Goal: Task Accomplishment & Management: Manage account settings

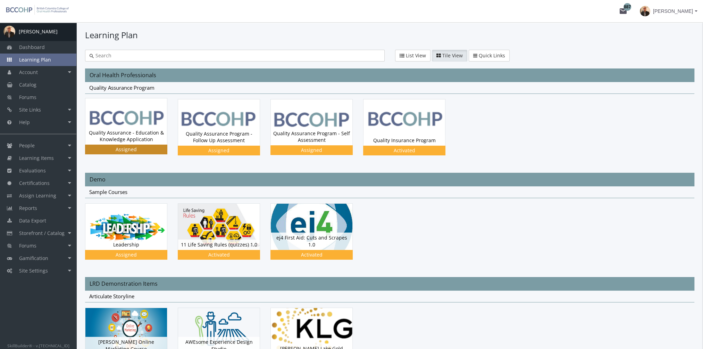
click at [140, 129] on div "Quality Assurance - Education & Knowledge Application Status Assigned" at bounding box center [126, 135] width 82 height 17
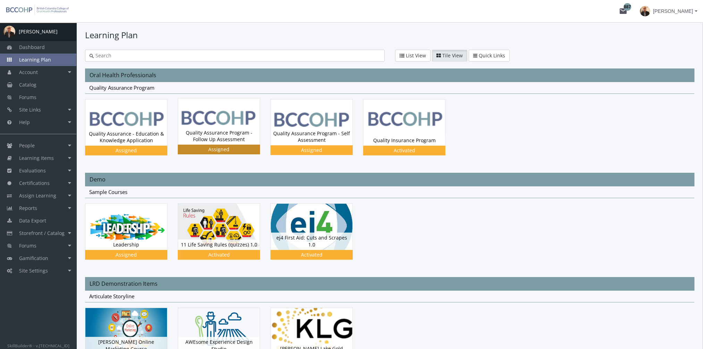
click at [207, 127] on div "Quality Assurance Program - Follow Up Assessment Status Assigned" at bounding box center [219, 135] width 82 height 17
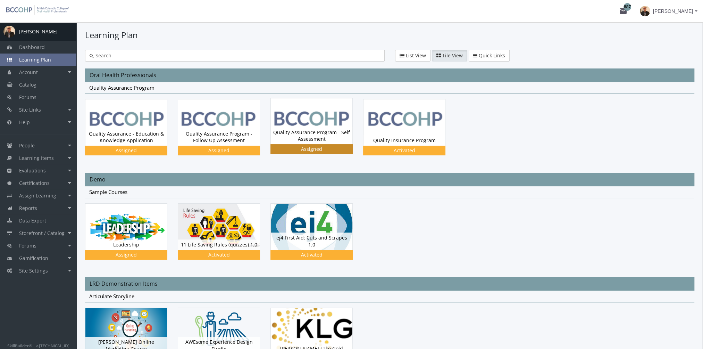
click at [312, 141] on div "Quality Assurance Program - Self Assessment Status Assigned" at bounding box center [312, 135] width 82 height 17
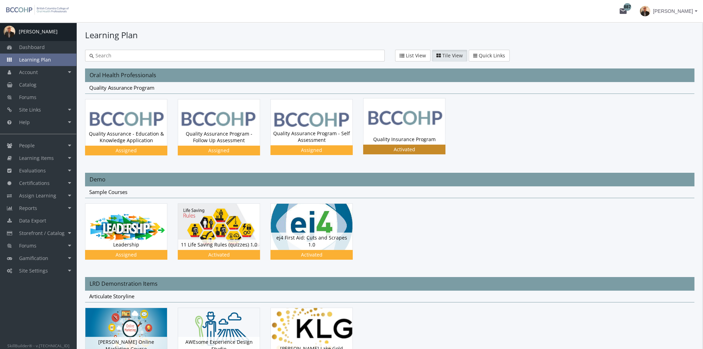
click at [409, 132] on img at bounding box center [405, 121] width 82 height 46
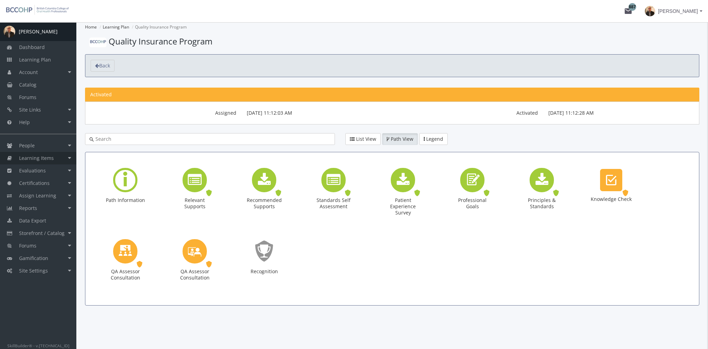
click at [50, 158] on span "Learning Items" at bounding box center [36, 158] width 35 height 7
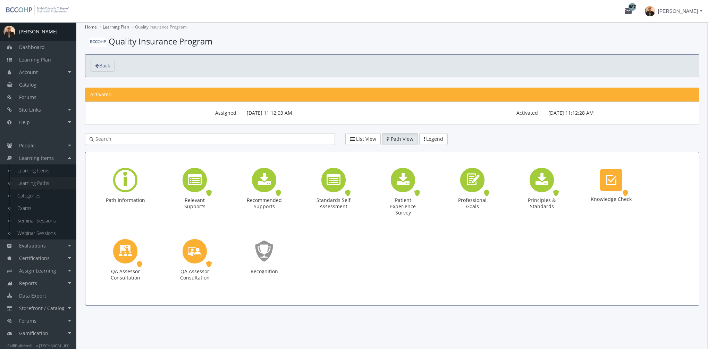
click at [50, 183] on link "Learning Paths" at bounding box center [43, 183] width 66 height 12
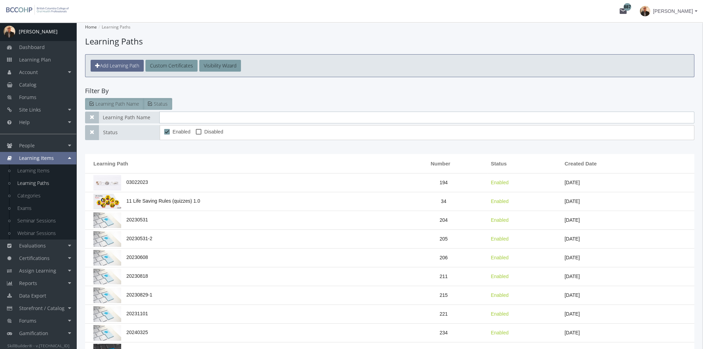
click at [181, 115] on input "text" at bounding box center [426, 117] width 535 height 12
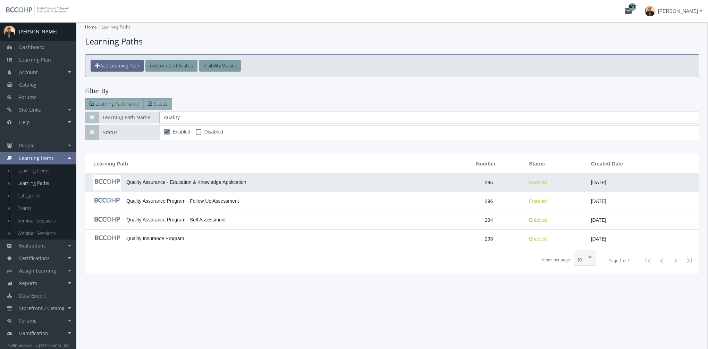
type input "quality"
click at [224, 180] on span "Quality Assurance - Education & Knowledge Application" at bounding box center [169, 182] width 153 height 6
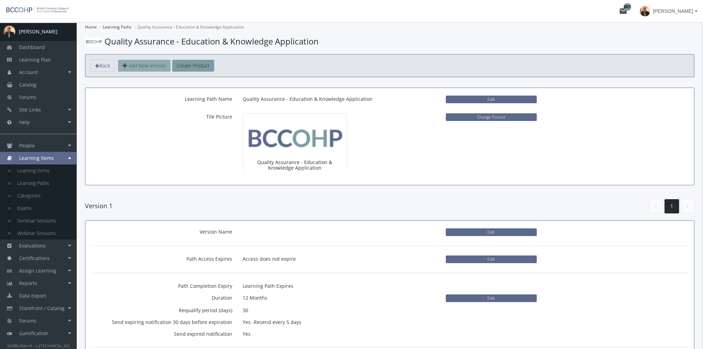
click at [147, 65] on span "Add New Version" at bounding box center [147, 65] width 37 height 7
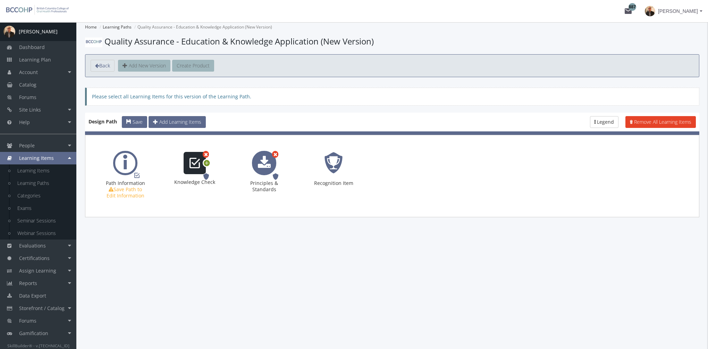
click at [207, 162] on icon at bounding box center [207, 162] width 6 height 9
click at [229, 173] on span "Options" at bounding box center [229, 173] width 15 height 6
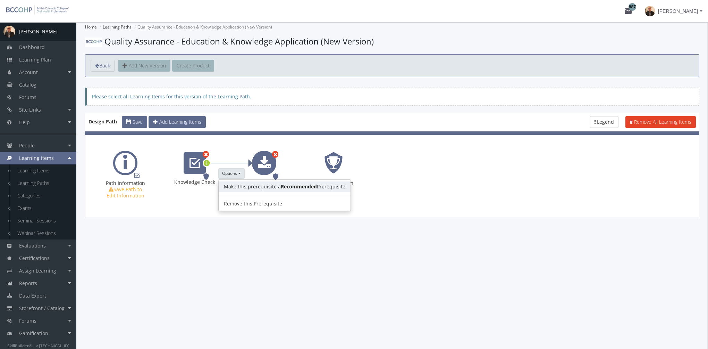
click at [239, 184] on link "Make this prerequisite a Recommended Prerequisite" at bounding box center [285, 186] width 132 height 10
click at [137, 119] on span "Save" at bounding box center [138, 121] width 10 height 7
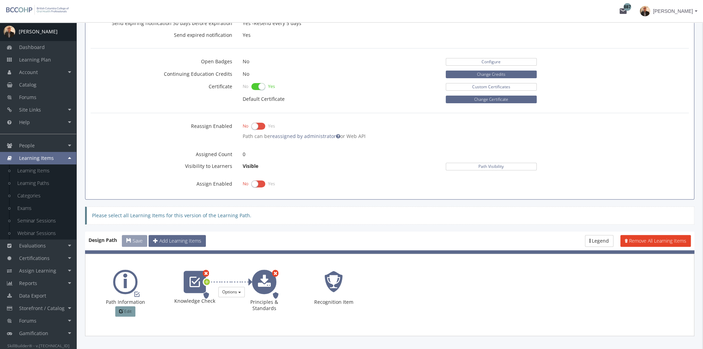
scroll to position [317, 0]
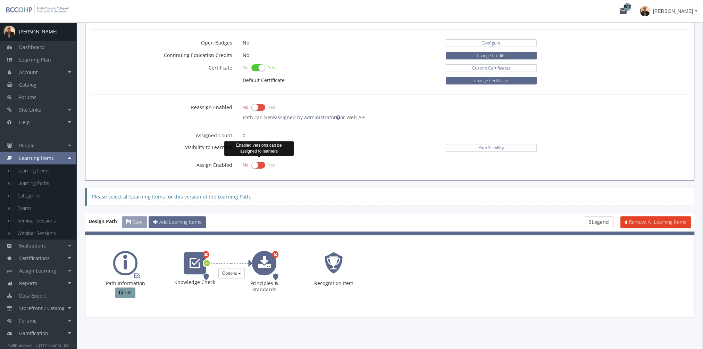
click at [253, 164] on label at bounding box center [258, 165] width 14 height 10
click at [0, 0] on input "checkbox" at bounding box center [0, 0] width 0 height 0
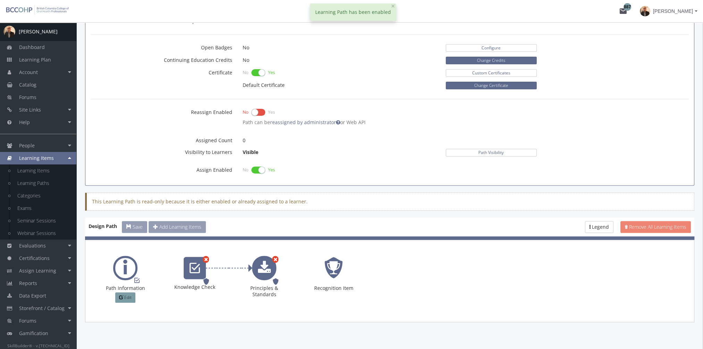
scroll to position [178, 0]
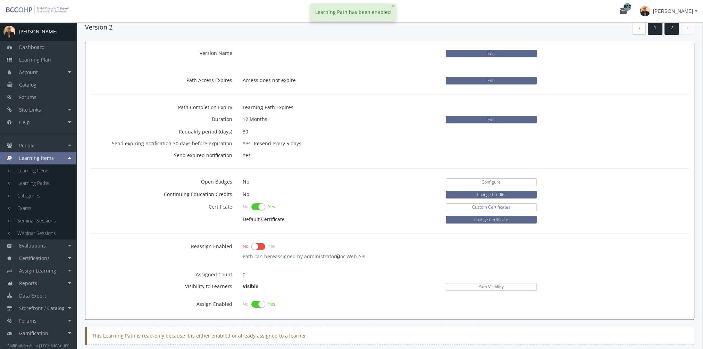
click at [657, 28] on link "1" at bounding box center [655, 27] width 15 height 14
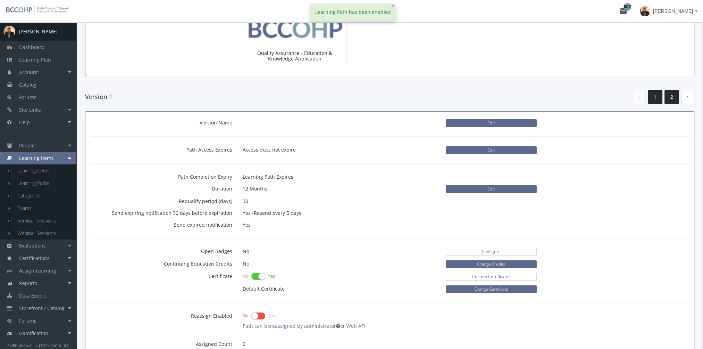
click at [672, 97] on link "2" at bounding box center [672, 97] width 15 height 14
click at [654, 98] on link "1" at bounding box center [655, 97] width 15 height 14
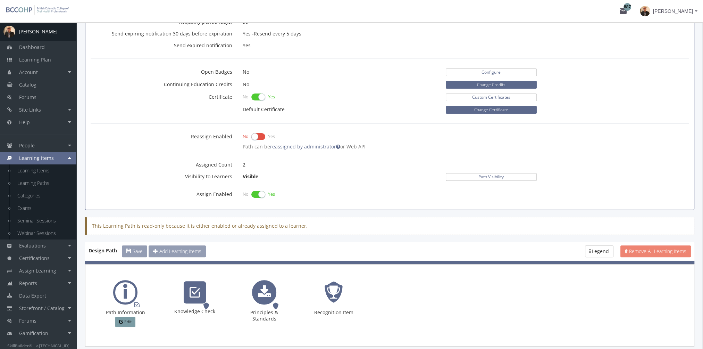
scroll to position [248, 0]
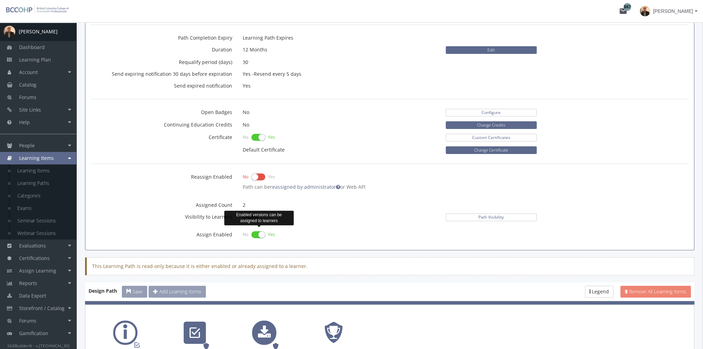
click at [257, 234] on label at bounding box center [258, 234] width 14 height 10
click at [0, 0] on input "checkbox" at bounding box center [0, 0] width 0 height 0
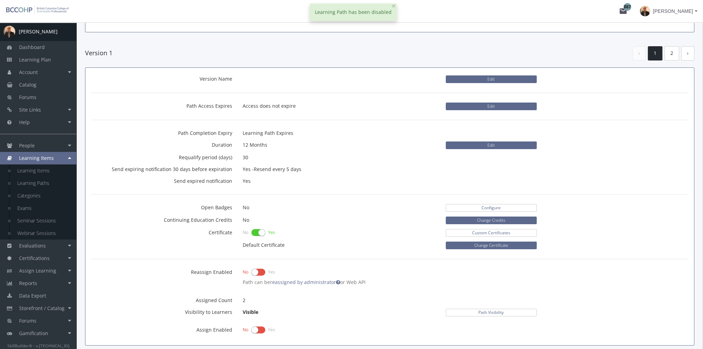
scroll to position [40, 0]
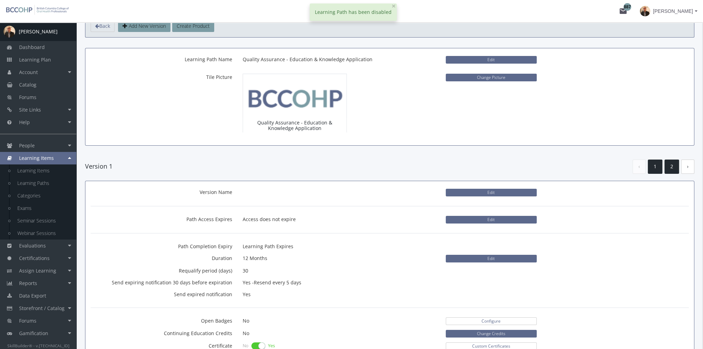
click at [671, 166] on link "2" at bounding box center [672, 166] width 15 height 14
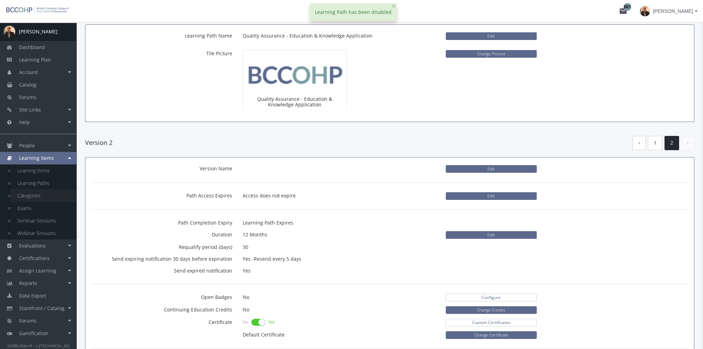
scroll to position [5, 0]
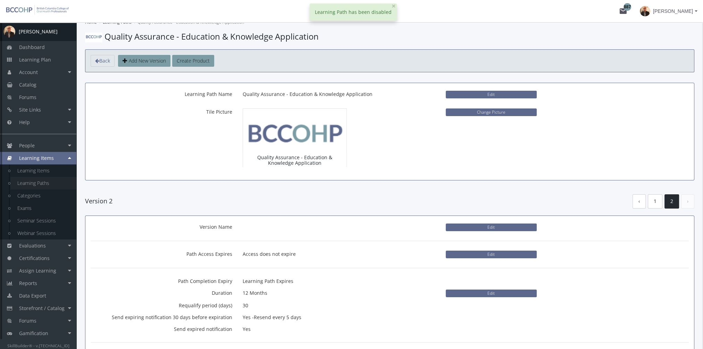
click at [37, 184] on link "Learning Paths" at bounding box center [43, 183] width 66 height 12
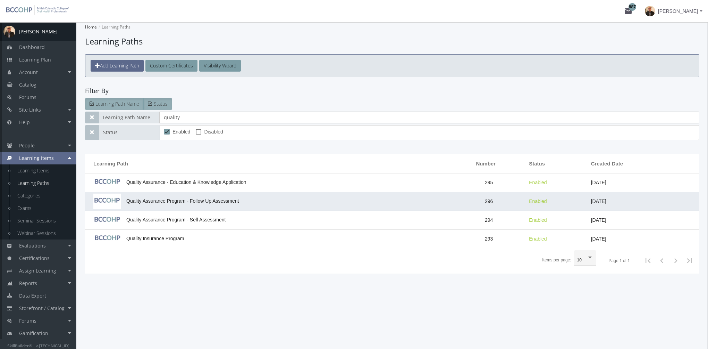
click at [207, 200] on span "Quality Assurance Program - Follow Up Assessment" at bounding box center [165, 201] width 145 height 6
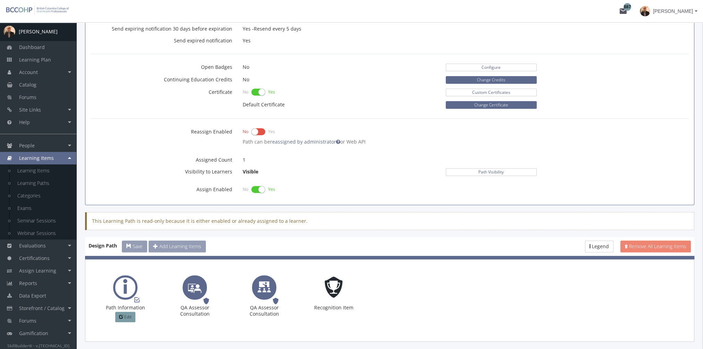
scroll to position [317, 0]
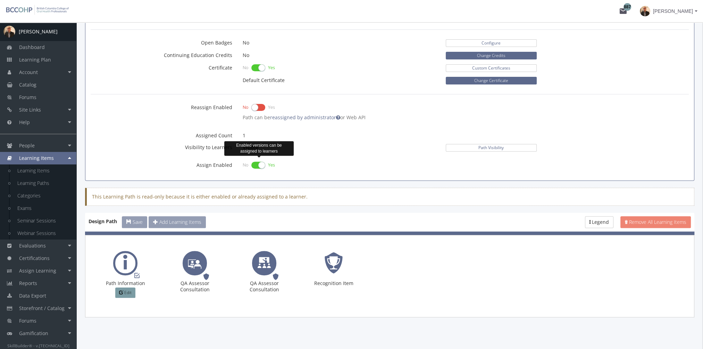
click at [256, 165] on label at bounding box center [258, 165] width 14 height 10
click at [0, 0] on input "checkbox" at bounding box center [0, 0] width 0 height 0
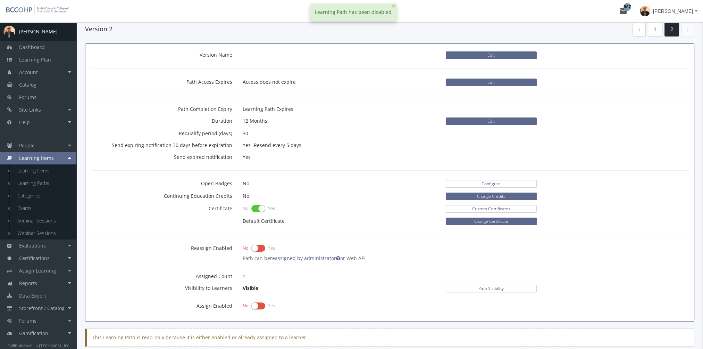
scroll to position [74, 0]
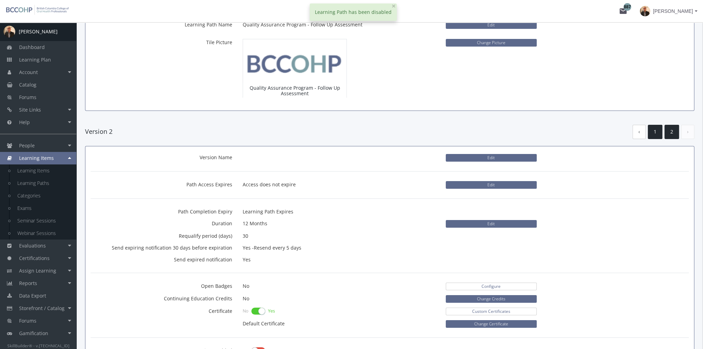
click at [654, 130] on link "1" at bounding box center [655, 132] width 15 height 14
click at [668, 130] on link "2" at bounding box center [672, 132] width 15 height 14
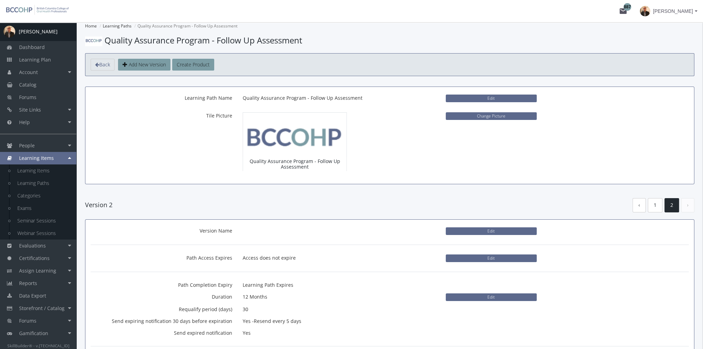
scroll to position [0, 0]
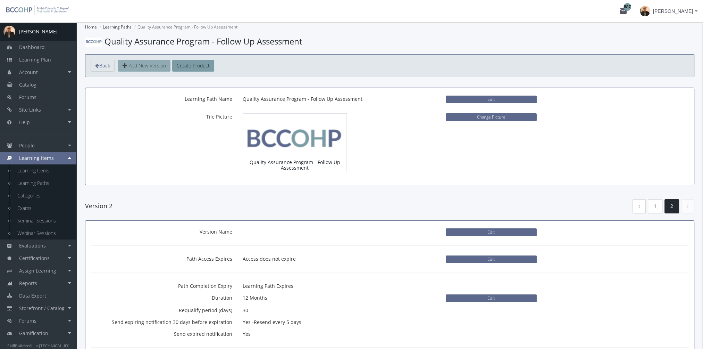
click at [142, 65] on span "Add New Version" at bounding box center [147, 65] width 37 height 7
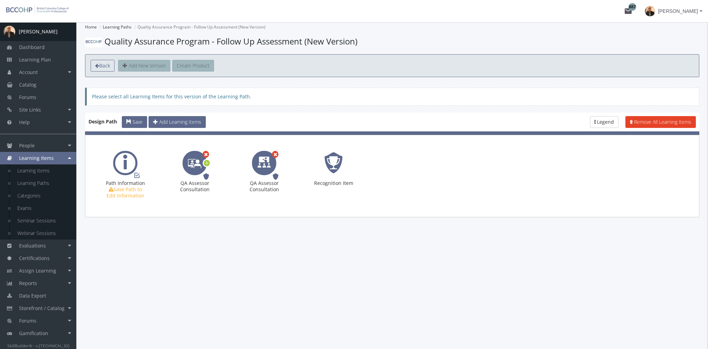
click at [104, 65] on span "Back" at bounding box center [104, 65] width 11 height 7
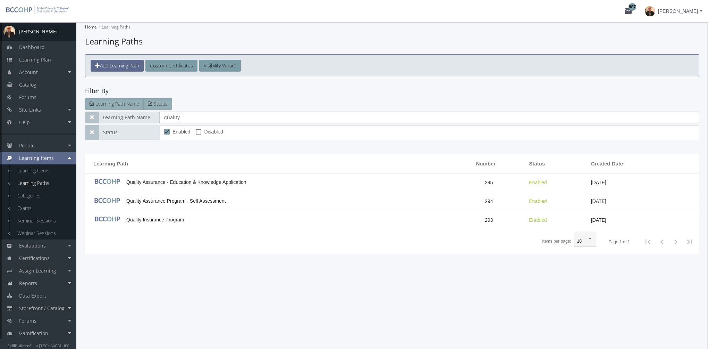
click at [33, 181] on link "Learning Paths" at bounding box center [43, 183] width 66 height 12
drag, startPoint x: 176, startPoint y: 116, endPoint x: 131, endPoint y: 117, distance: 44.5
click at [133, 119] on div "Learning Path Name quality" at bounding box center [392, 117] width 615 height 12
type input "quali"
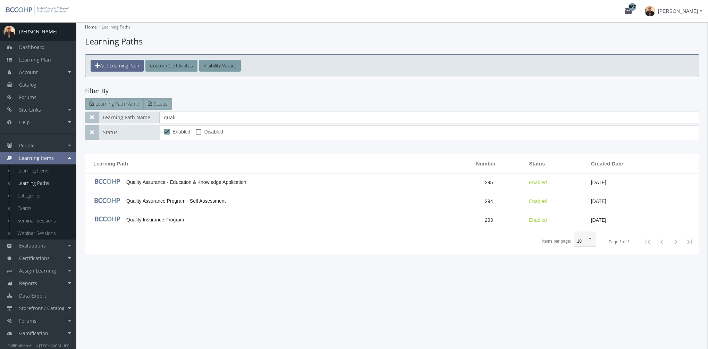
click at [197, 131] on span at bounding box center [199, 132] width 6 height 6
click at [196, 134] on input "Disabled" at bounding box center [196, 134] width 0 height 0
checkbox input "true"
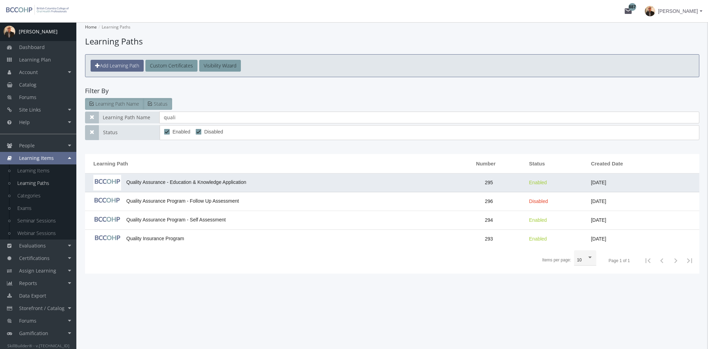
click at [210, 183] on span "Quality Assurance - Education & Knowledge Application" at bounding box center [169, 182] width 153 height 6
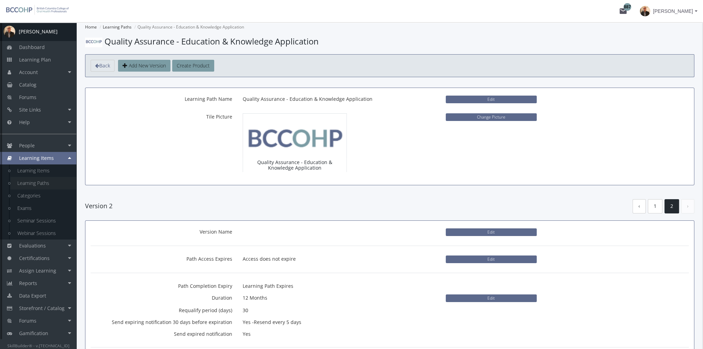
click at [51, 183] on link "Learning Paths" at bounding box center [43, 183] width 66 height 12
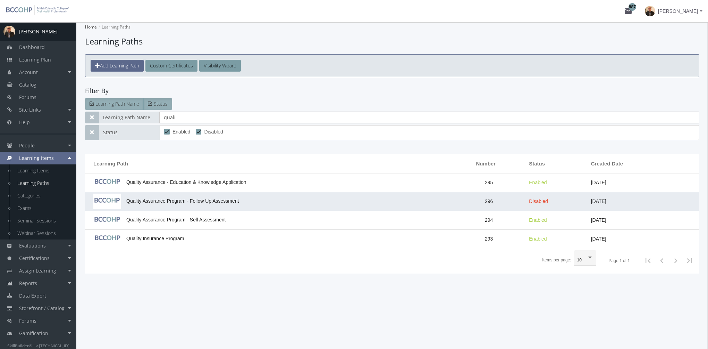
click at [204, 203] on span "Quality Assurance Program - Follow Up Assessment" at bounding box center [165, 201] width 145 height 6
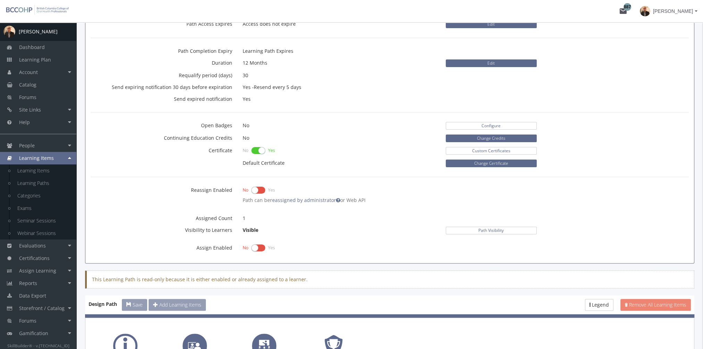
scroll to position [317, 0]
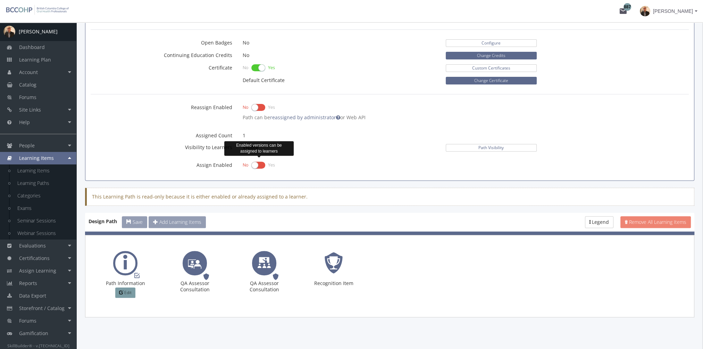
click at [259, 161] on label at bounding box center [258, 165] width 14 height 10
click at [0, 0] on input "checkbox" at bounding box center [0, 0] width 0 height 0
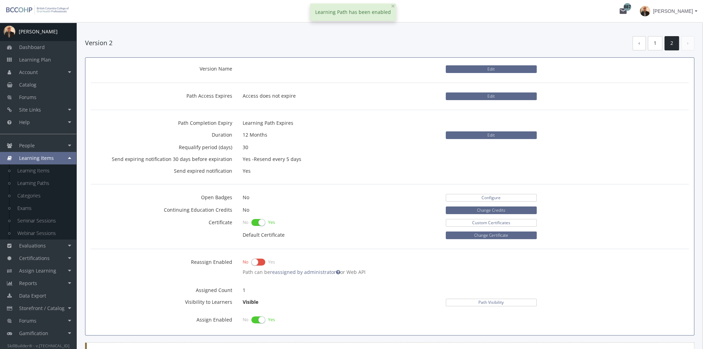
scroll to position [74, 0]
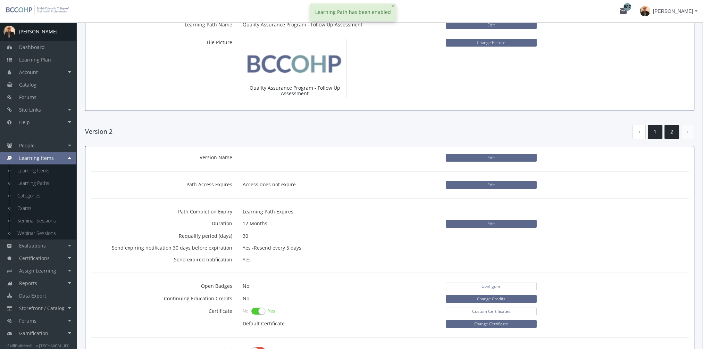
drag, startPoint x: 654, startPoint y: 130, endPoint x: 655, endPoint y: 136, distance: 7.0
click at [655, 130] on link "1" at bounding box center [655, 132] width 15 height 14
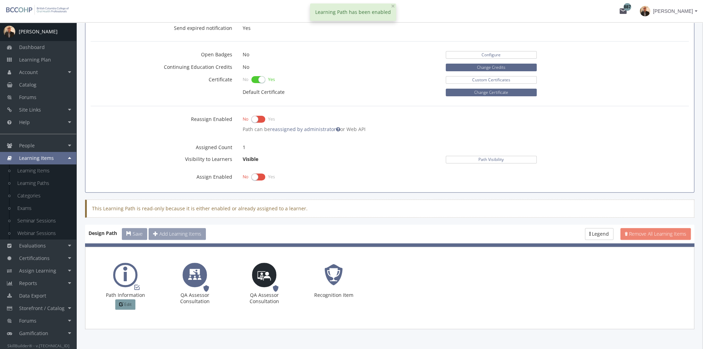
scroll to position [317, 0]
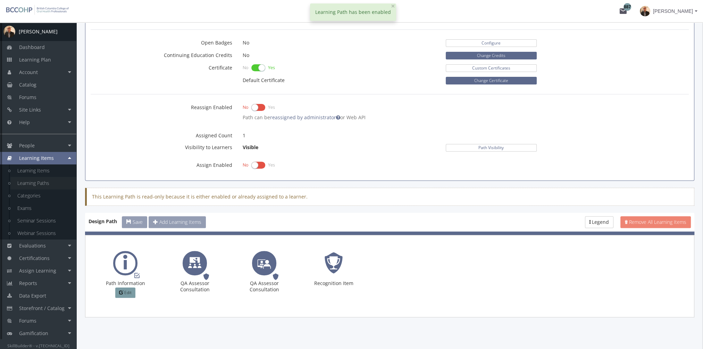
click at [50, 186] on link "Learning Paths" at bounding box center [43, 183] width 66 height 12
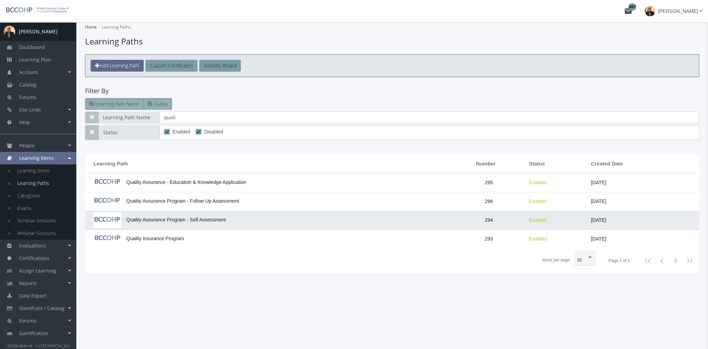
click at [210, 218] on span "Quality Assurance Program - Self Assessment" at bounding box center [159, 220] width 132 height 6
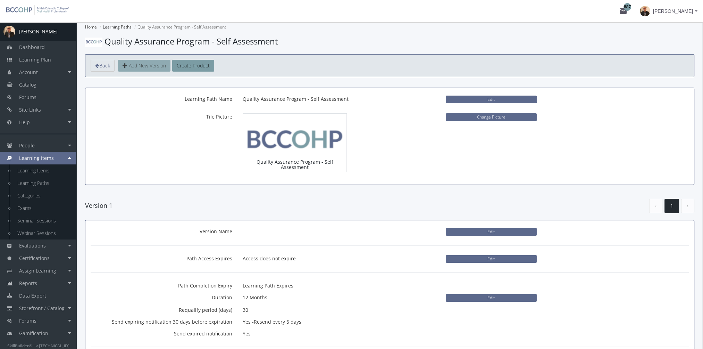
click at [142, 65] on span "Add New Version" at bounding box center [147, 65] width 37 height 7
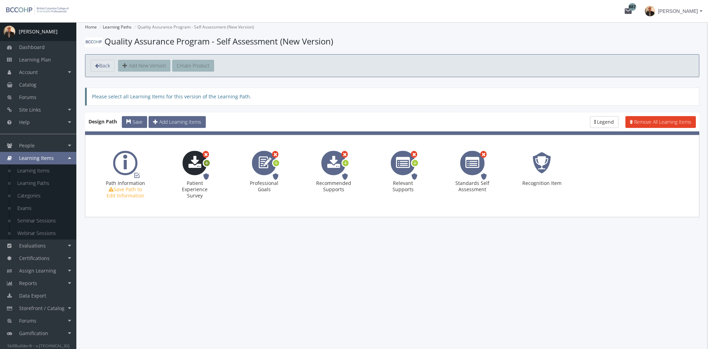
click at [207, 163] on icon at bounding box center [207, 162] width 6 height 9
click at [233, 173] on span "Options" at bounding box center [229, 173] width 15 height 6
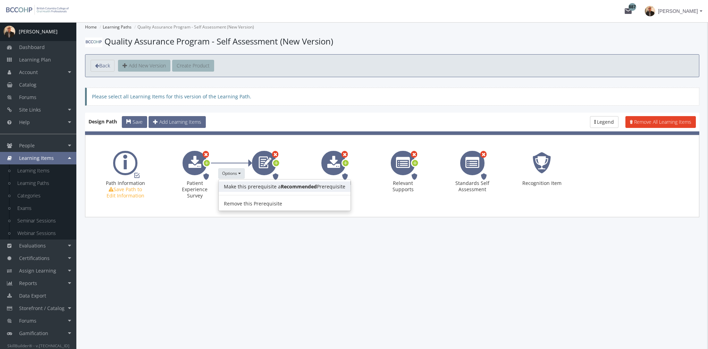
click at [246, 184] on link "Make this prerequisite a Recommended Prerequisite" at bounding box center [285, 186] width 132 height 10
click at [277, 162] on icon at bounding box center [276, 162] width 6 height 9
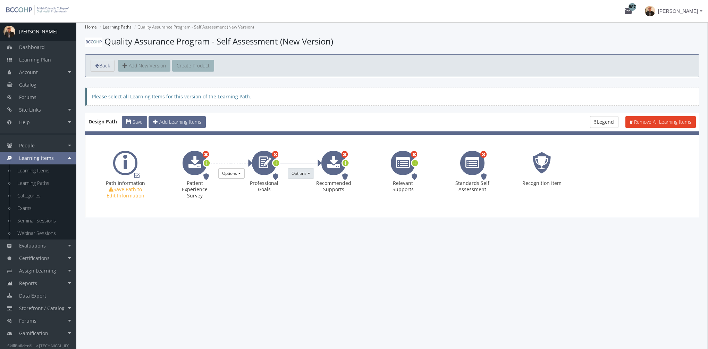
click at [306, 174] on span "Options" at bounding box center [299, 173] width 15 height 6
click at [315, 186] on link "Make this prerequisite a Recommended Prerequisite" at bounding box center [354, 186] width 132 height 10
click at [347, 162] on icon at bounding box center [346, 162] width 6 height 9
click at [367, 172] on span "Options" at bounding box center [368, 173] width 15 height 6
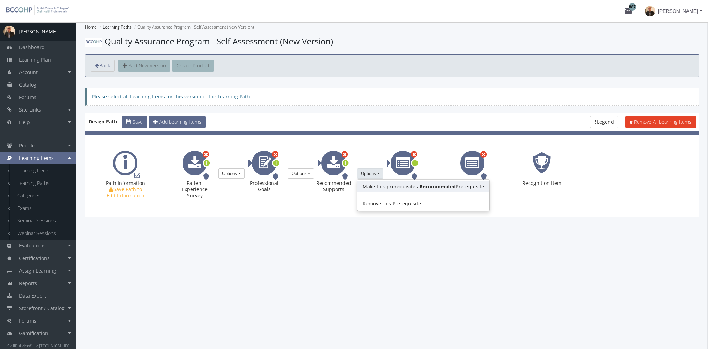
click at [375, 186] on link "Make this prerequisite a Recommended Prerequisite" at bounding box center [424, 186] width 132 height 10
click at [415, 162] on icon at bounding box center [415, 162] width 6 height 9
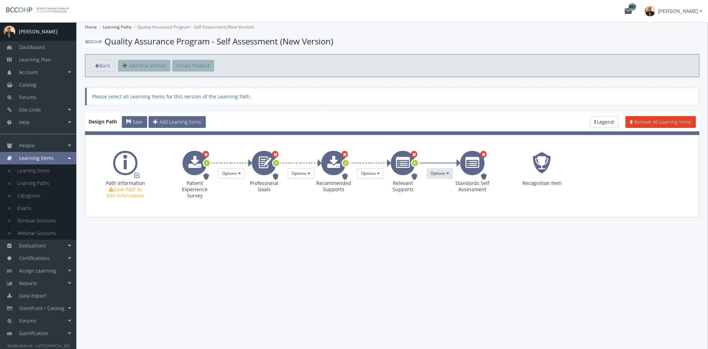
click at [436, 174] on span "Options" at bounding box center [438, 173] width 15 height 6
click at [444, 184] on link "Make this prerequisite a Recommended Prerequisite" at bounding box center [493, 186] width 132 height 10
click at [434, 174] on span "Options" at bounding box center [438, 173] width 15 height 6
click at [447, 185] on link "Make this prerequisite a Mandatory Prerequisite" at bounding box center [488, 186] width 122 height 10
click at [133, 123] on span "Save" at bounding box center [138, 121] width 10 height 7
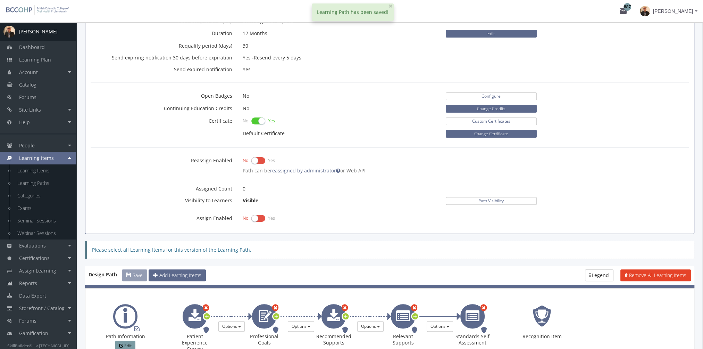
scroll to position [317, 0]
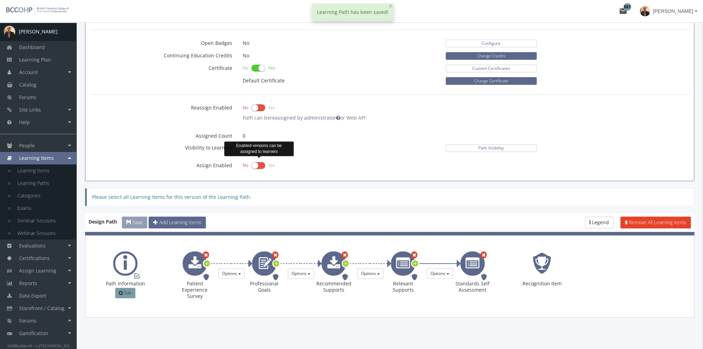
click at [258, 165] on label at bounding box center [258, 165] width 14 height 10
click at [0, 0] on input "checkbox" at bounding box center [0, 0] width 0 height 0
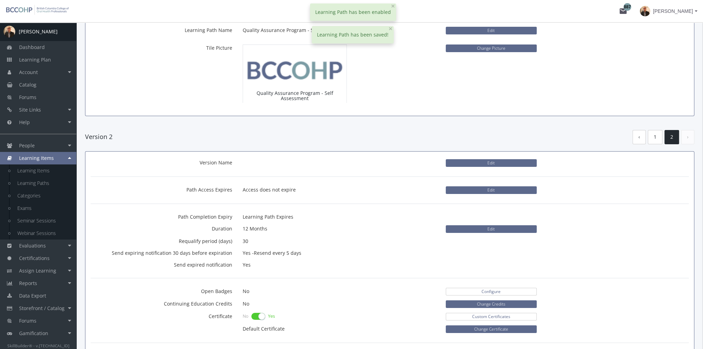
scroll to position [39, 0]
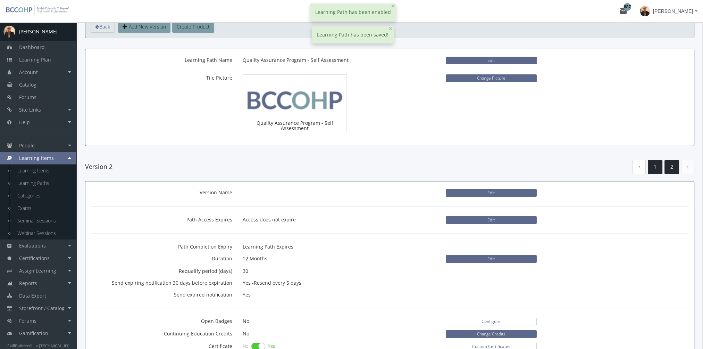
click at [653, 161] on link "1" at bounding box center [655, 167] width 15 height 14
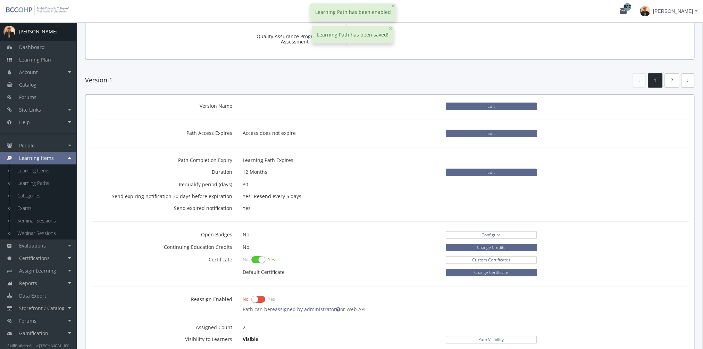
scroll to position [247, 0]
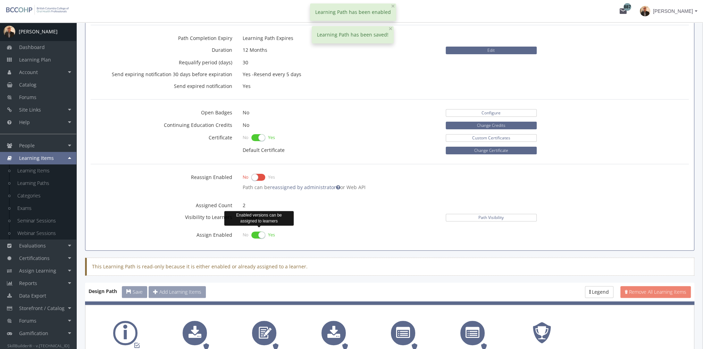
click at [256, 232] on label at bounding box center [258, 235] width 14 height 10
click at [0, 0] on input "checkbox" at bounding box center [0, 0] width 0 height 0
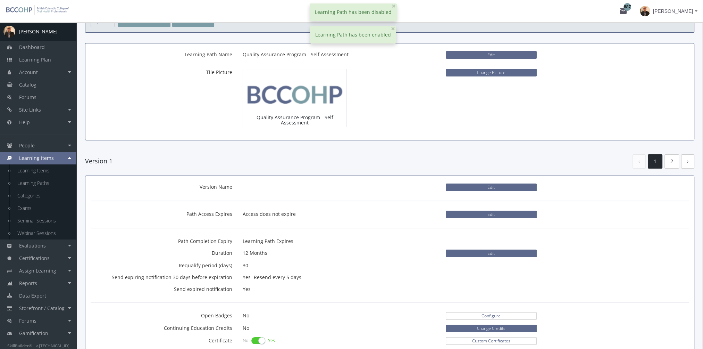
scroll to position [39, 0]
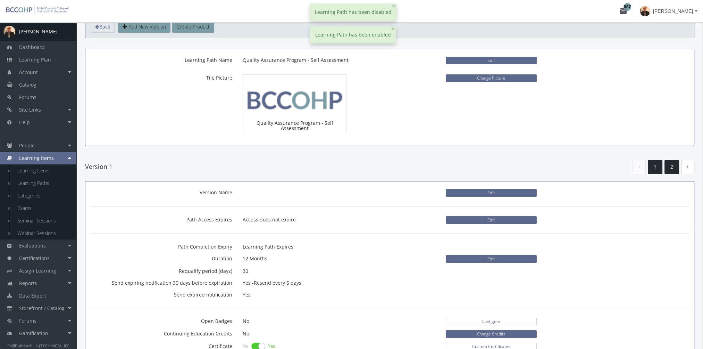
click at [670, 167] on link "2" at bounding box center [672, 167] width 15 height 14
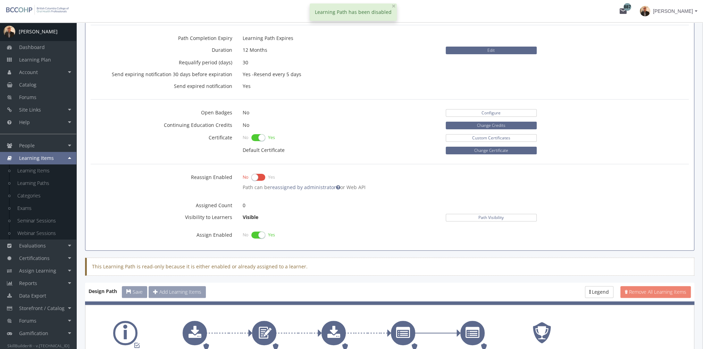
scroll to position [317, 0]
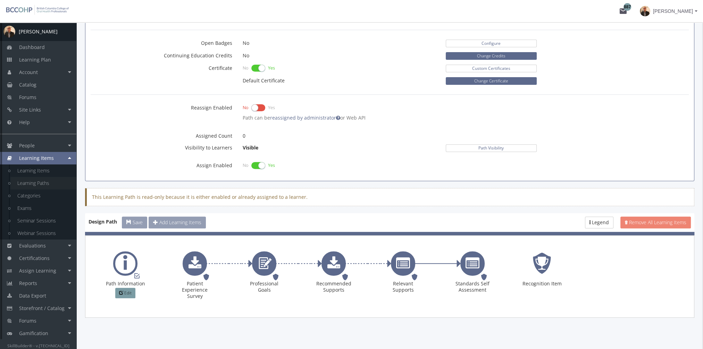
click at [55, 182] on link "Learning Paths" at bounding box center [43, 183] width 66 height 12
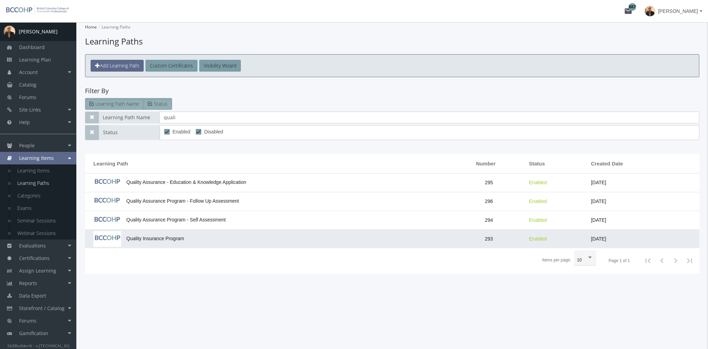
click at [185, 236] on td "Quality Insurance Program" at bounding box center [268, 238] width 367 height 18
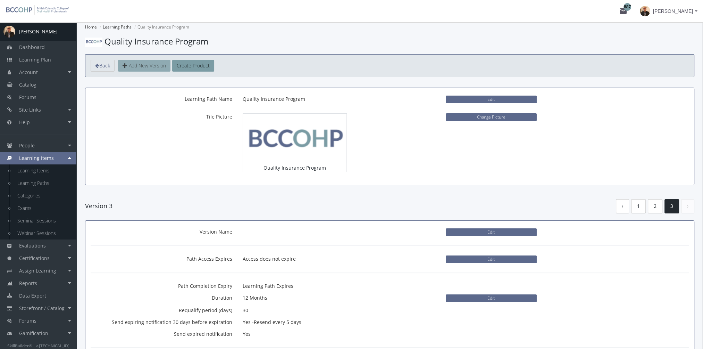
click at [154, 66] on span "Add New Version" at bounding box center [147, 65] width 37 height 7
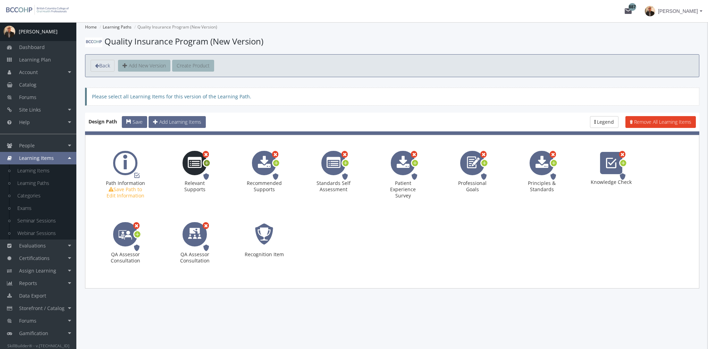
click at [208, 162] on icon at bounding box center [207, 162] width 6 height 9
click at [236, 173] on span "Options" at bounding box center [229, 173] width 15 height 6
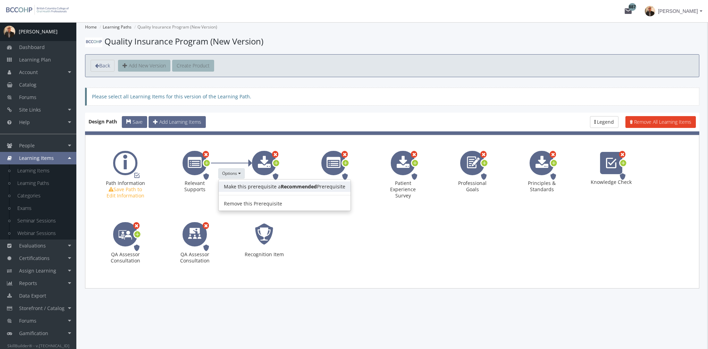
click at [248, 183] on link "Make this prerequisite a Recommended Prerequisite" at bounding box center [285, 186] width 132 height 10
click at [277, 162] on icon at bounding box center [276, 162] width 6 height 9
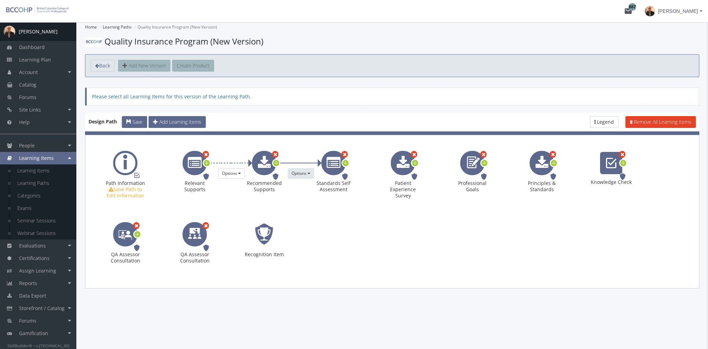
click at [299, 174] on span "Options" at bounding box center [299, 173] width 15 height 6
click at [310, 186] on link "Make this prerequisite a Recommended Prerequisite" at bounding box center [354, 186] width 132 height 10
click at [346, 163] on icon at bounding box center [346, 162] width 6 height 9
click at [372, 171] on span "Options" at bounding box center [368, 173] width 15 height 6
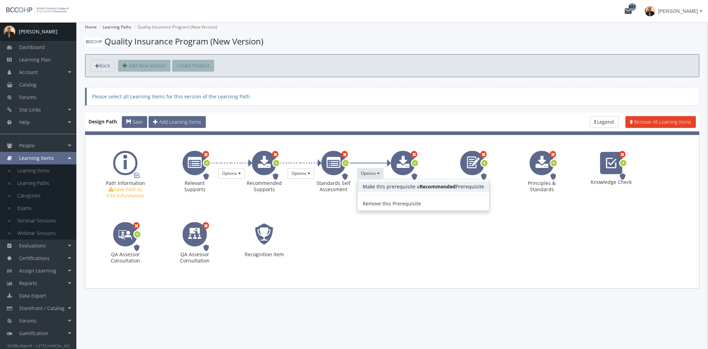
click at [380, 185] on link "Make this prerequisite a Recommended Prerequisite" at bounding box center [424, 186] width 132 height 10
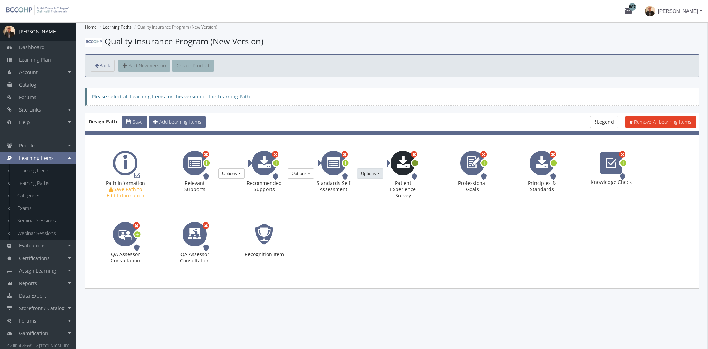
click at [415, 162] on icon at bounding box center [415, 162] width 6 height 9
click at [431, 172] on span "Options" at bounding box center [438, 173] width 15 height 6
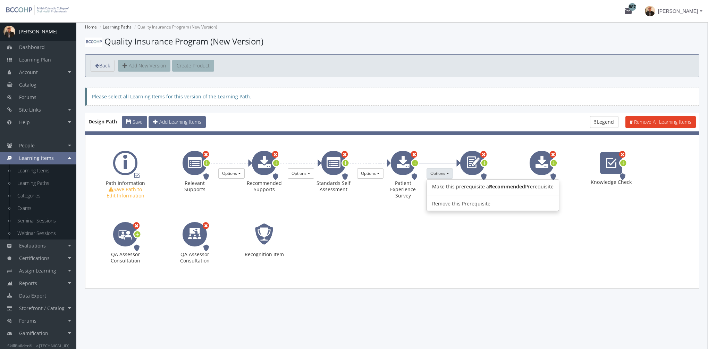
click at [447, 183] on link "Make this prerequisite a Recommended Prerequisite" at bounding box center [493, 186] width 132 height 10
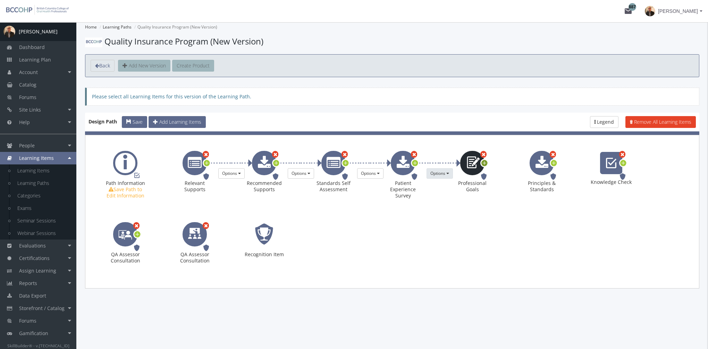
click at [484, 164] on icon at bounding box center [485, 162] width 6 height 9
click at [502, 171] on span "Options" at bounding box center [507, 173] width 15 height 6
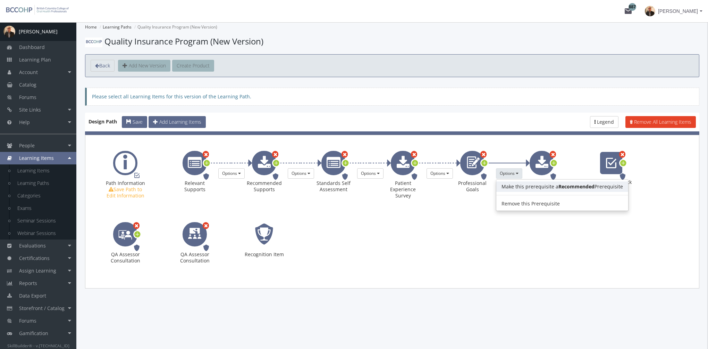
click at [514, 185] on link "Make this prerequisite a Recommended Prerequisite" at bounding box center [562, 186] width 132 height 10
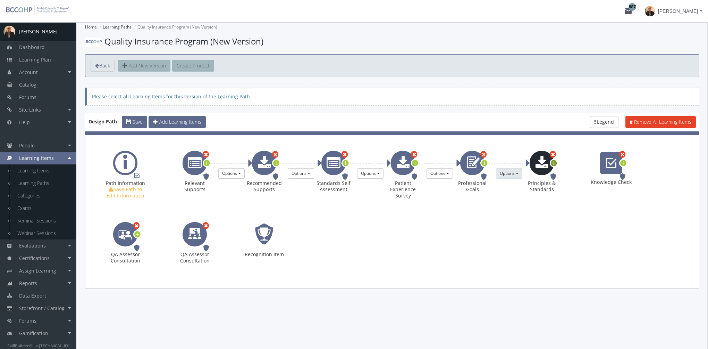
click at [554, 164] on icon at bounding box center [554, 162] width 6 height 9
drag, startPoint x: 576, startPoint y: 174, endPoint x: 582, endPoint y: 184, distance: 11.7
click at [578, 177] on button "Options" at bounding box center [579, 173] width 26 height 10
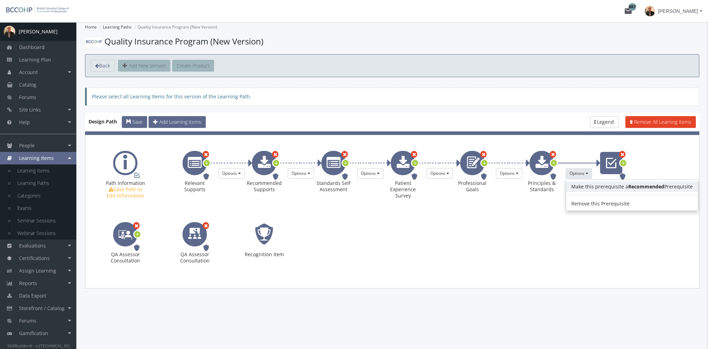
click at [584, 187] on link "Make this prerequisite a Recommended Prerequisite" at bounding box center [632, 186] width 132 height 10
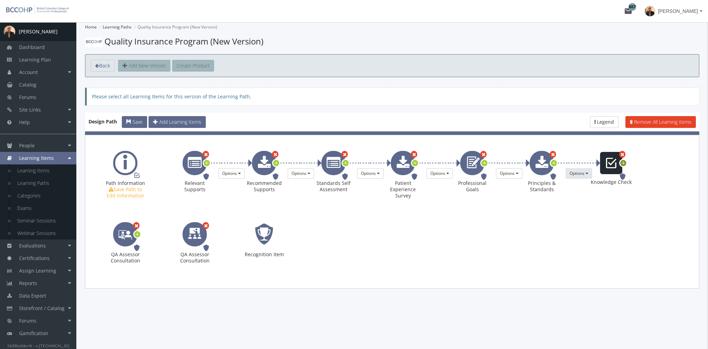
click at [624, 162] on icon at bounding box center [623, 162] width 6 height 9
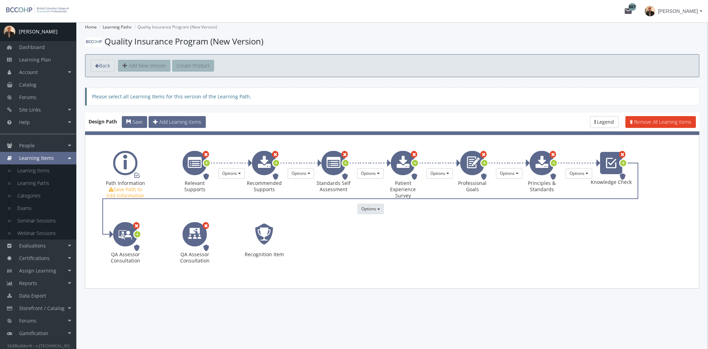
click at [367, 208] on span "Options" at bounding box center [368, 209] width 15 height 6
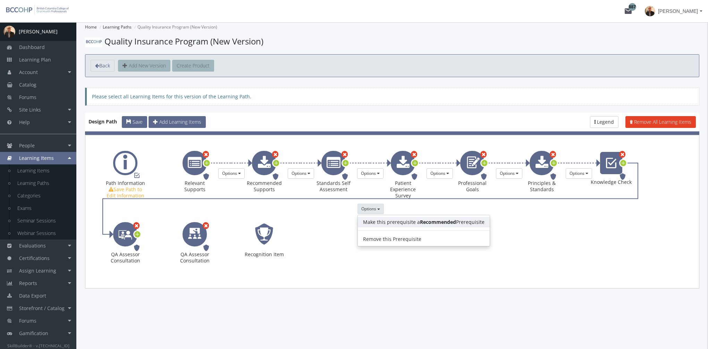
click at [379, 222] on link "Make this prerequisite a Recommended Prerequisite" at bounding box center [424, 222] width 132 height 10
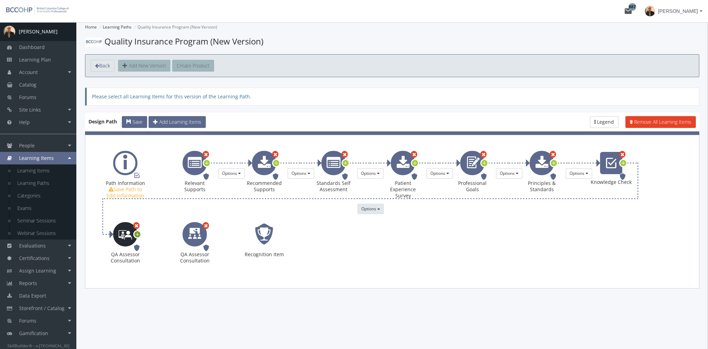
click at [137, 235] on icon at bounding box center [137, 233] width 6 height 9
click at [166, 248] on button "Options" at bounding box center [162, 244] width 26 height 10
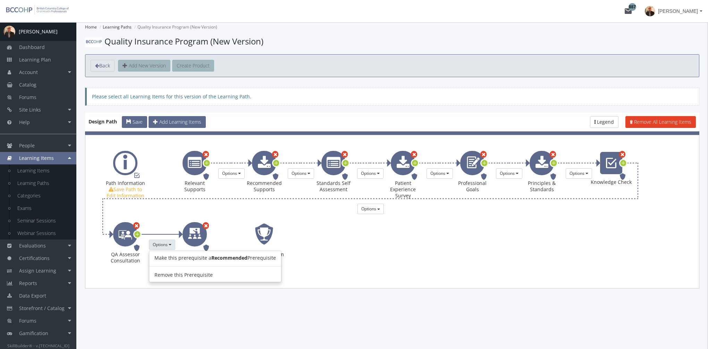
click at [311, 253] on div "Enabled Path Information Save Path to Edit Information Remove Required Relevant…" at bounding box center [392, 211] width 603 height 142
drag, startPoint x: 157, startPoint y: 247, endPoint x: 164, endPoint y: 247, distance: 6.9
click at [158, 247] on button "Options" at bounding box center [162, 244] width 26 height 10
click at [180, 270] on link "Remove this Prerequisite" at bounding box center [215, 274] width 132 height 10
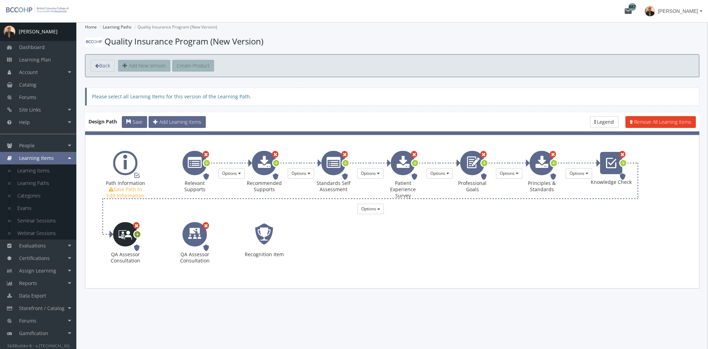
click at [138, 233] on icon at bounding box center [137, 233] width 6 height 9
click at [162, 242] on span "Options" at bounding box center [160, 244] width 15 height 6
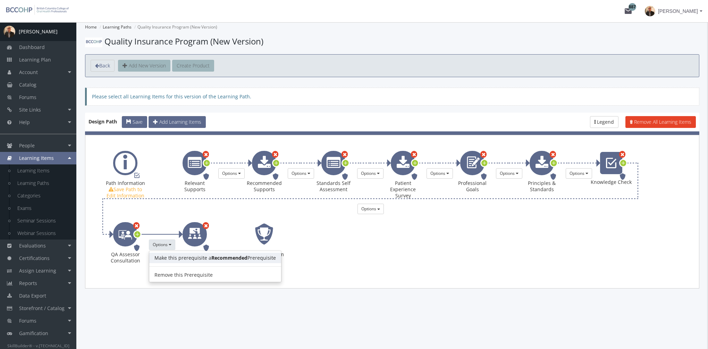
click at [169, 254] on link "Make this prerequisite a Recommended Prerequisite" at bounding box center [215, 257] width 132 height 10
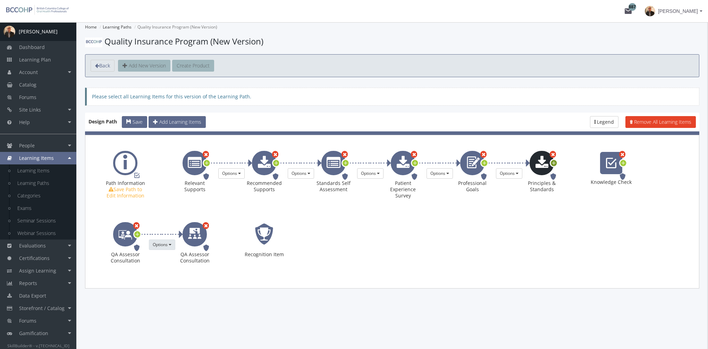
click at [554, 162] on icon at bounding box center [554, 162] width 6 height 9
click at [578, 172] on span "Options" at bounding box center [577, 173] width 15 height 6
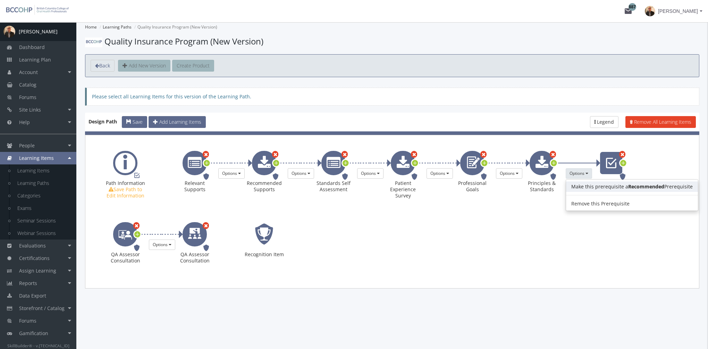
click at [589, 186] on link "Make this prerequisite a Recommended Prerequisite" at bounding box center [632, 186] width 132 height 10
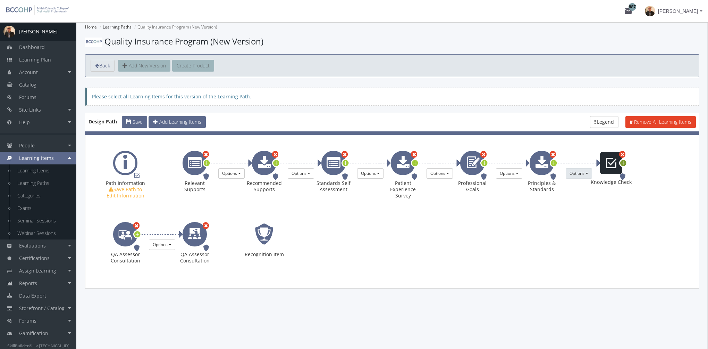
click at [625, 161] on icon at bounding box center [623, 162] width 6 height 9
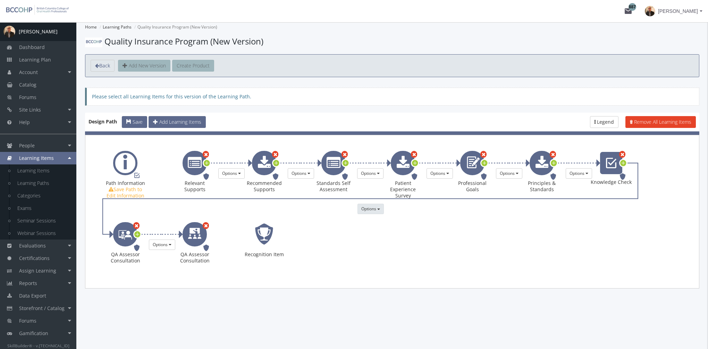
click at [371, 209] on span "Options" at bounding box center [368, 209] width 15 height 6
click at [524, 265] on div "Enabled Path Information Save Path to Edit Information Remove Required Relevant…" at bounding box center [392, 211] width 603 height 142
click at [202, 248] on span "Required" at bounding box center [201, 247] width 22 height 7
click at [132, 122] on button "Save" at bounding box center [134, 122] width 25 height 12
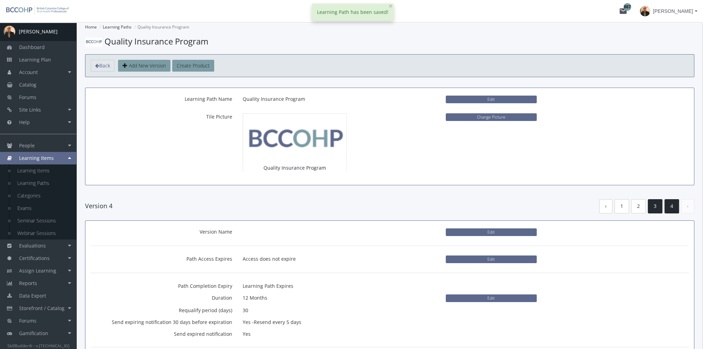
click at [654, 206] on link "3" at bounding box center [655, 206] width 15 height 14
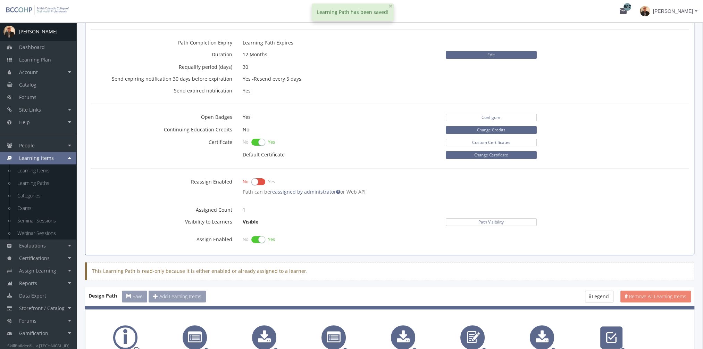
scroll to position [389, 0]
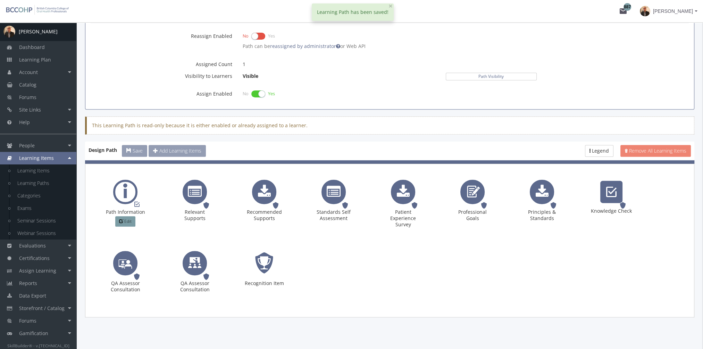
click at [258, 94] on label at bounding box center [258, 94] width 14 height 10
click at [0, 0] on input "checkbox" at bounding box center [0, 0] width 0 height 0
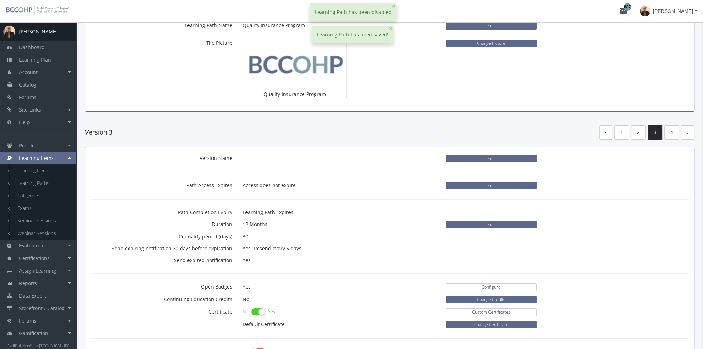
scroll to position [0, 0]
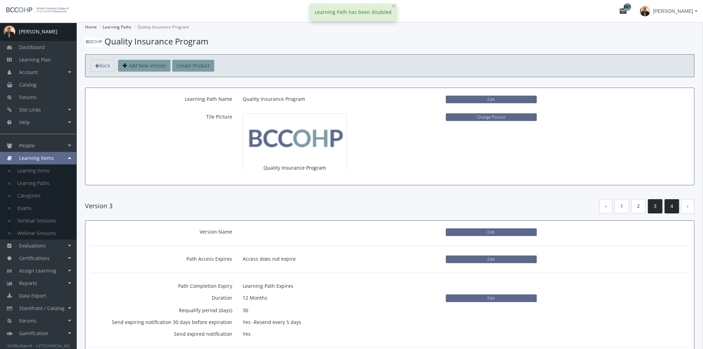
click at [671, 205] on link "4" at bounding box center [672, 206] width 15 height 14
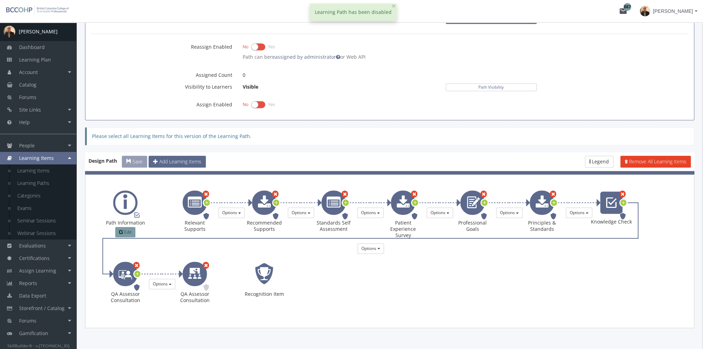
scroll to position [382, 0]
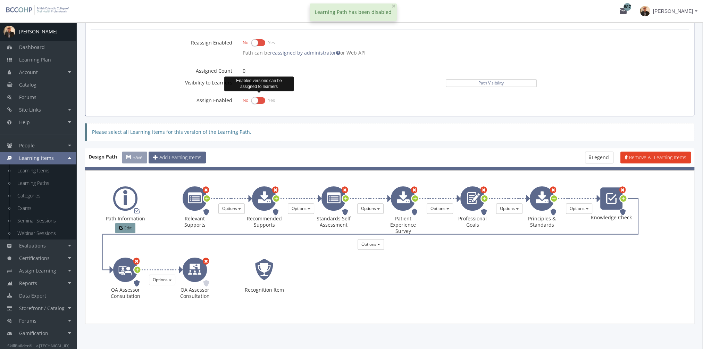
click at [260, 96] on label at bounding box center [258, 100] width 14 height 10
click at [0, 0] on input "checkbox" at bounding box center [0, 0] width 0 height 0
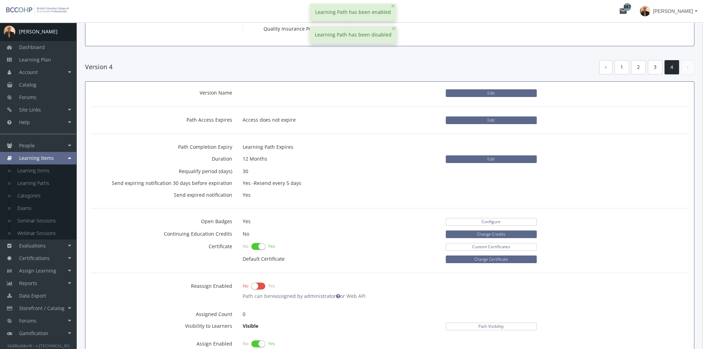
scroll to position [0, 0]
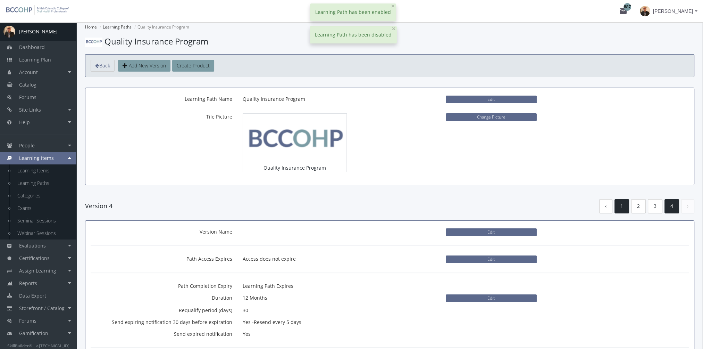
click at [619, 206] on link "1" at bounding box center [622, 206] width 15 height 14
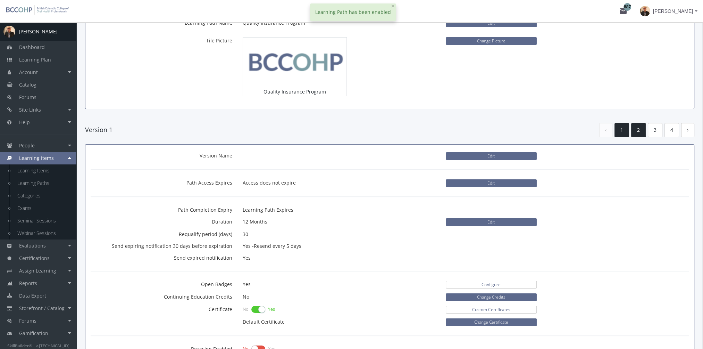
click at [640, 130] on link "2" at bounding box center [638, 130] width 15 height 14
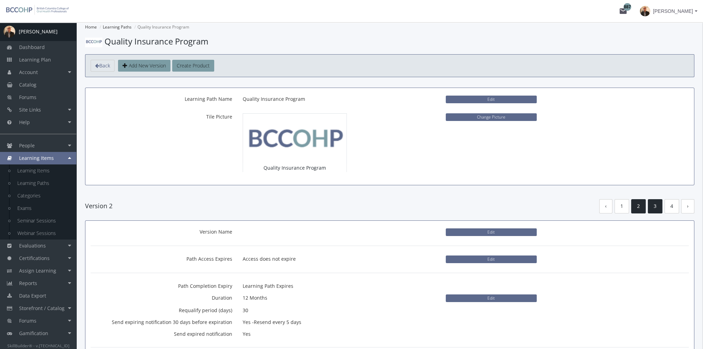
click at [656, 207] on link "3" at bounding box center [655, 206] width 15 height 14
click at [675, 207] on link "4" at bounding box center [672, 206] width 15 height 14
click at [56, 269] on link "Assign Learning" at bounding box center [38, 270] width 76 height 12
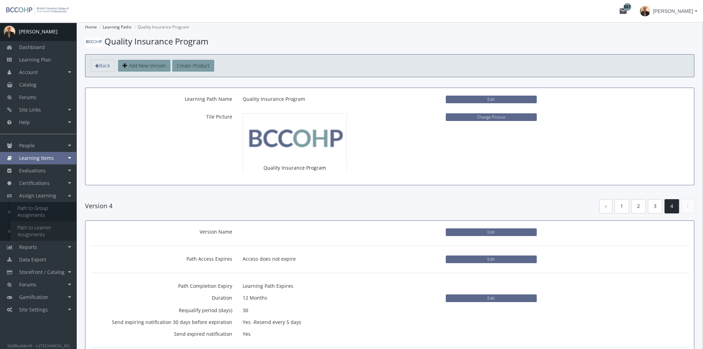
click at [45, 232] on link "Path to Learner Assignments" at bounding box center [43, 230] width 66 height 19
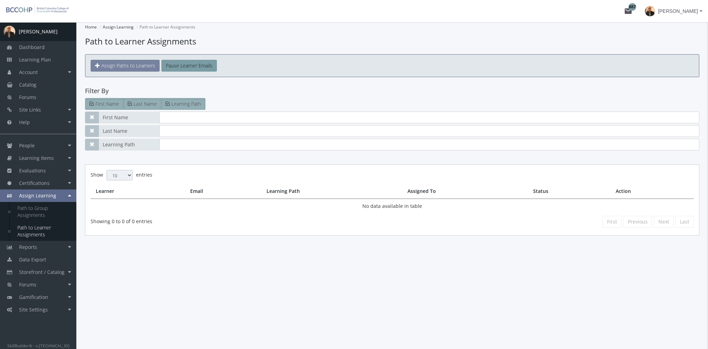
click at [117, 66] on span "Assign Paths to Learners" at bounding box center [128, 65] width 54 height 7
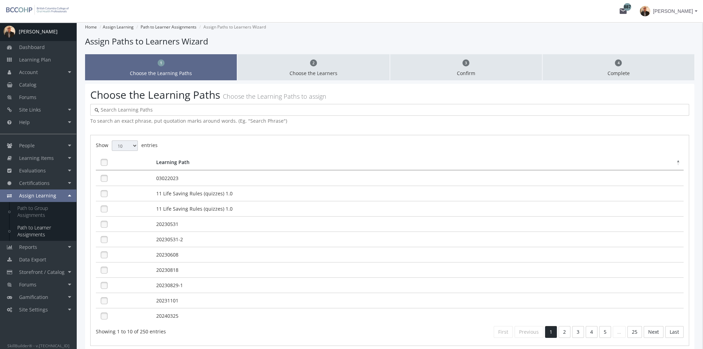
click at [125, 111] on input "text" at bounding box center [392, 109] width 586 height 7
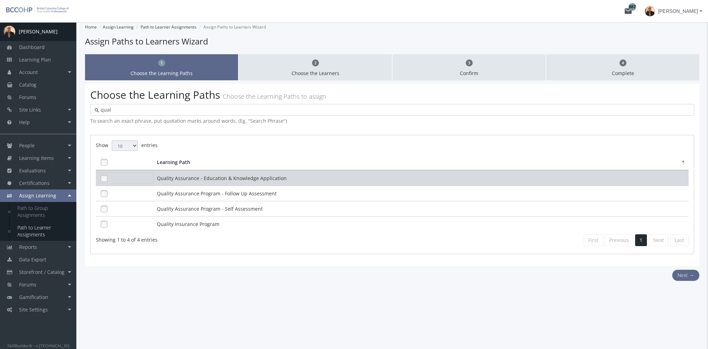
type input "qual"
click at [102, 181] on link at bounding box center [104, 178] width 10 height 10
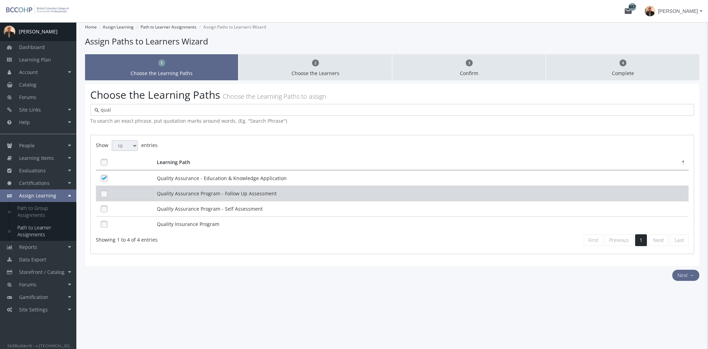
click at [103, 190] on link at bounding box center [104, 193] width 10 height 10
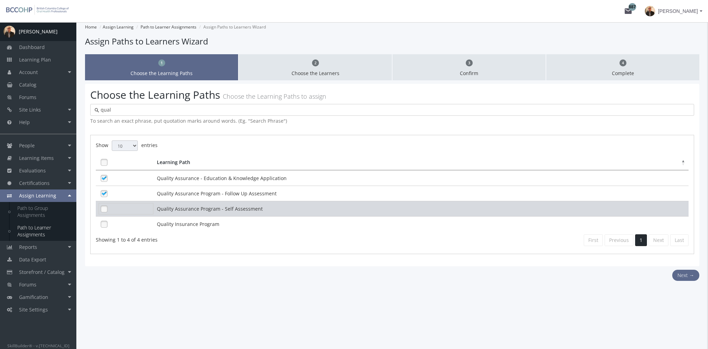
click at [101, 207] on link at bounding box center [104, 208] width 10 height 10
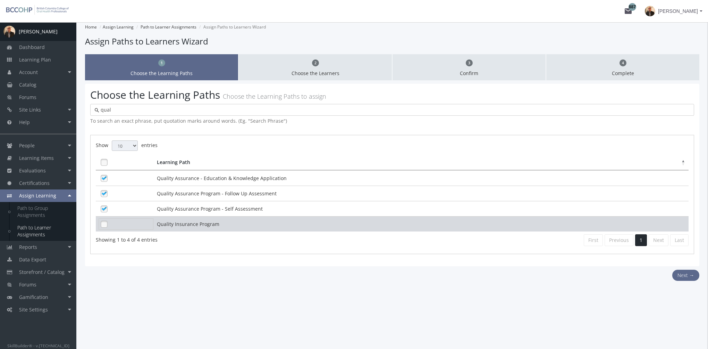
click at [104, 222] on link at bounding box center [104, 224] width 10 height 10
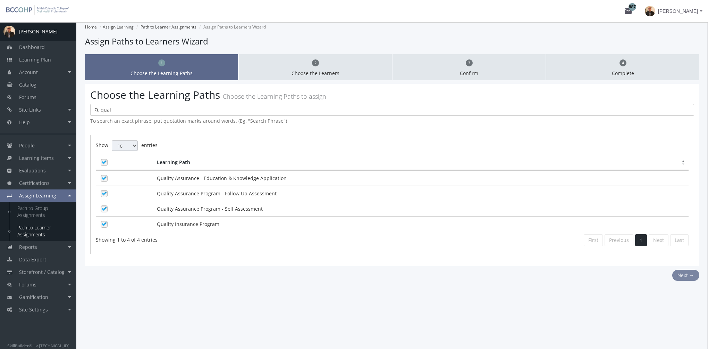
click at [679, 272] on button "Next →" at bounding box center [686, 274] width 27 height 11
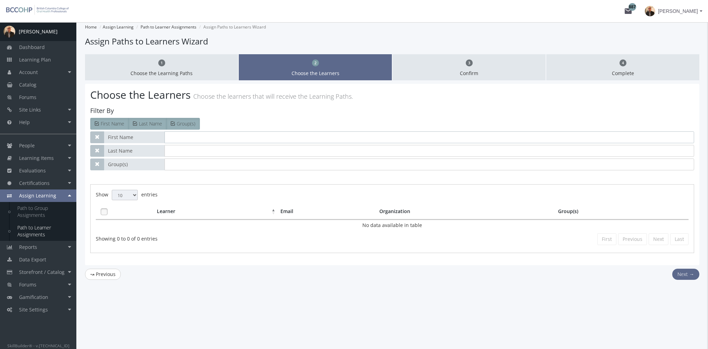
click at [176, 137] on input "text" at bounding box center [430, 137] width 530 height 12
type input "[PERSON_NAME]"
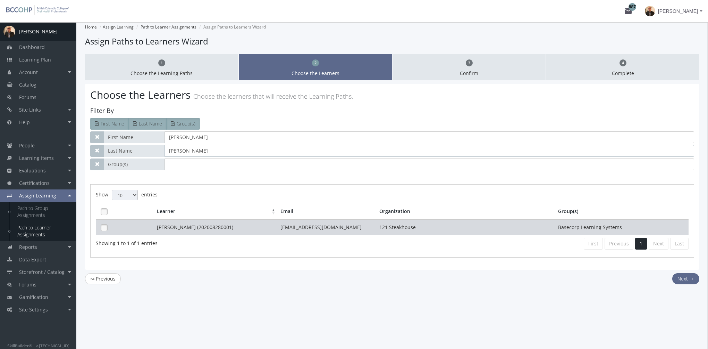
type input "[PERSON_NAME]"
click at [242, 228] on td "[PERSON_NAME] (202008280001)" at bounding box center [217, 226] width 124 height 15
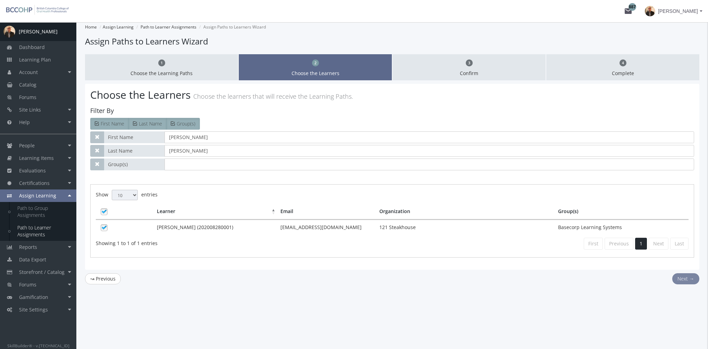
click at [687, 276] on button "Next →" at bounding box center [686, 278] width 27 height 11
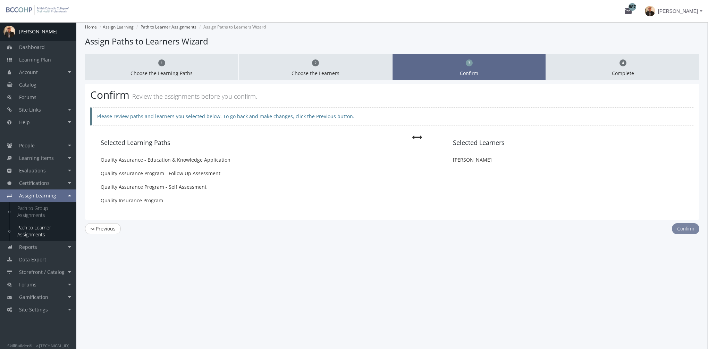
click at [681, 227] on button "Confirm" at bounding box center [685, 228] width 27 height 11
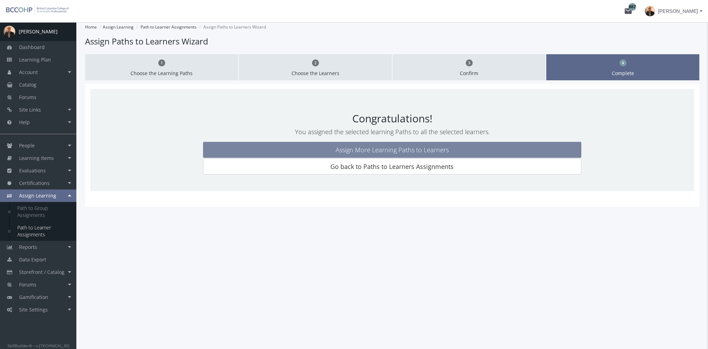
click at [444, 150] on link "Assign More Learning Paths to Learners" at bounding box center [392, 150] width 378 height 16
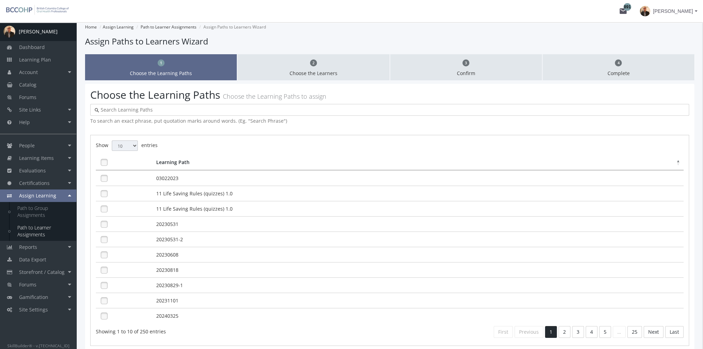
click at [122, 112] on input "text" at bounding box center [392, 109] width 586 height 7
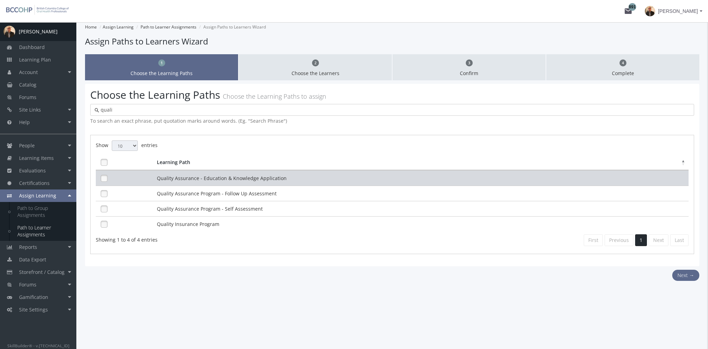
type input "quali"
drag, startPoint x: 161, startPoint y: 175, endPoint x: 162, endPoint y: 189, distance: 14.0
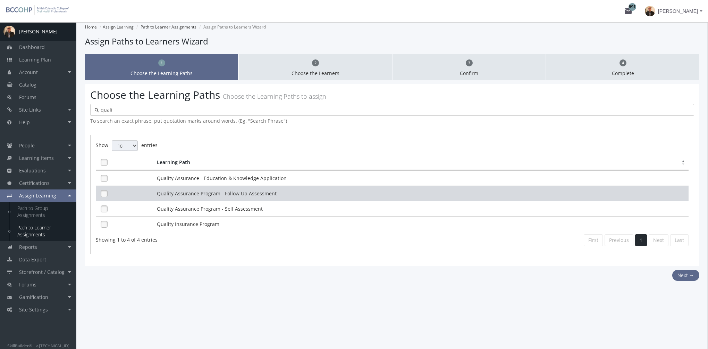
click at [161, 175] on td "Quality Assurance - Education & Knowledge Application" at bounding box center [422, 177] width 534 height 15
click at [165, 192] on td "Quality Assurance Program - Follow Up Assessment" at bounding box center [422, 192] width 534 height 15
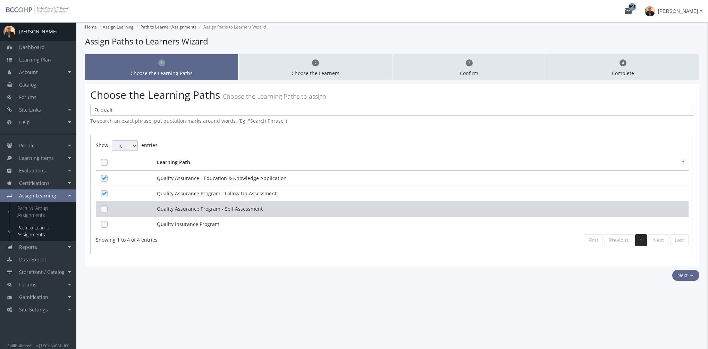
click at [169, 210] on td "Quality Assurance Program - Self Assessment" at bounding box center [422, 208] width 534 height 15
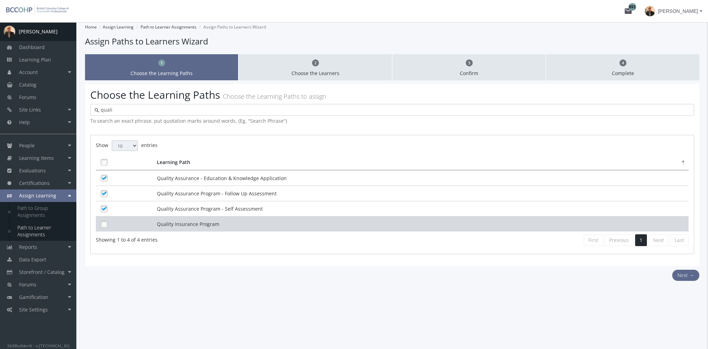
drag, startPoint x: 173, startPoint y: 220, endPoint x: 267, endPoint y: 228, distance: 94.4
click at [173, 220] on td "Quality Insurance Program" at bounding box center [422, 223] width 534 height 15
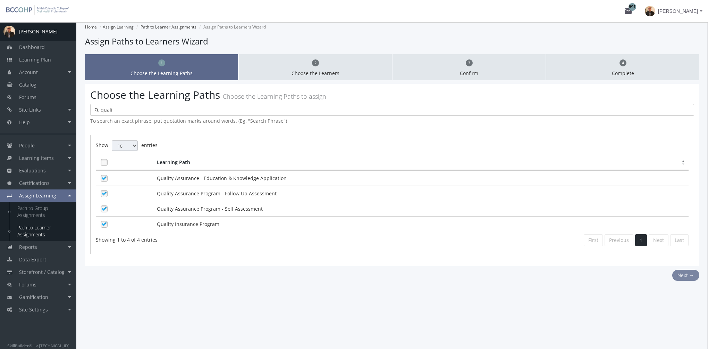
drag, startPoint x: 685, startPoint y: 274, endPoint x: 680, endPoint y: 270, distance: 6.1
click at [685, 274] on button "Next →" at bounding box center [686, 274] width 27 height 11
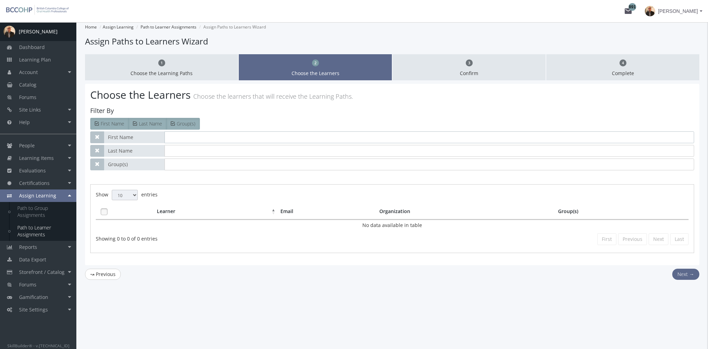
click at [202, 133] on input "text" at bounding box center [430, 137] width 530 height 12
type input "[PERSON_NAME]"
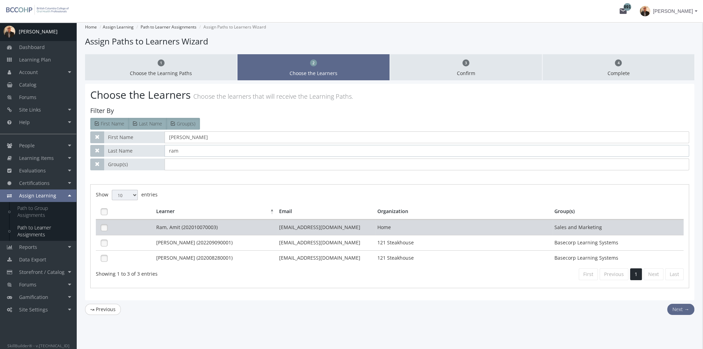
type input "ram"
click at [257, 227] on td "Ram, Amit (202010070003)" at bounding box center [216, 226] width 123 height 15
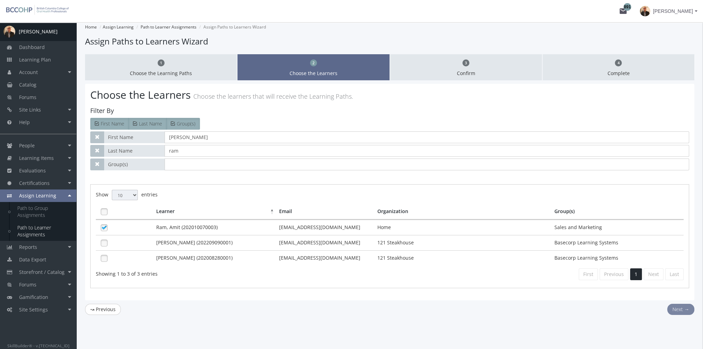
click at [682, 304] on button "Next →" at bounding box center [680, 308] width 27 height 11
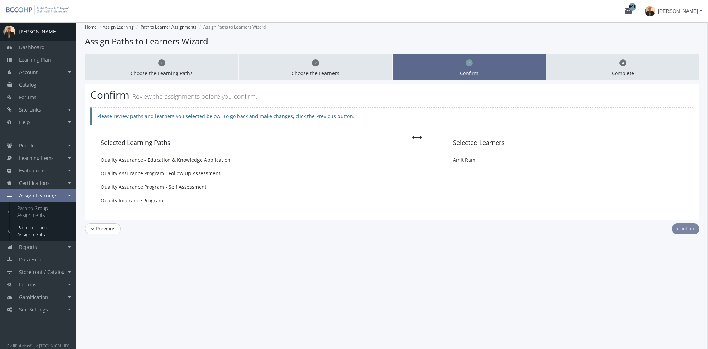
click at [687, 226] on button "Confirm" at bounding box center [685, 228] width 27 height 11
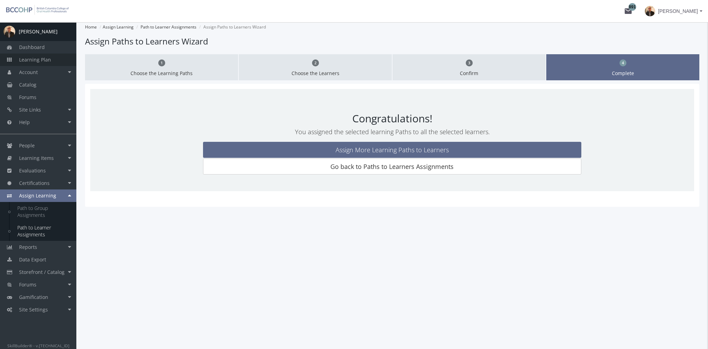
click at [54, 56] on link "Learning Plan" at bounding box center [38, 59] width 76 height 12
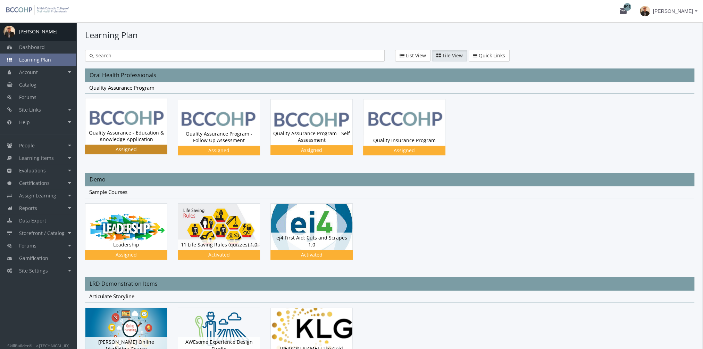
click at [116, 127] on div "Quality Assurance - Education & Knowledge Application Status Assigned" at bounding box center [126, 135] width 82 height 17
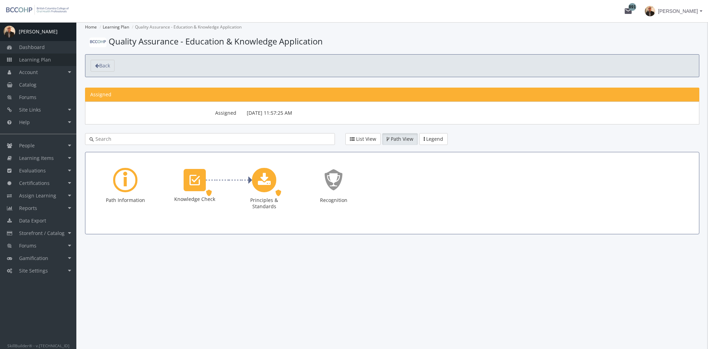
click at [54, 60] on link "Learning Plan" at bounding box center [38, 59] width 76 height 12
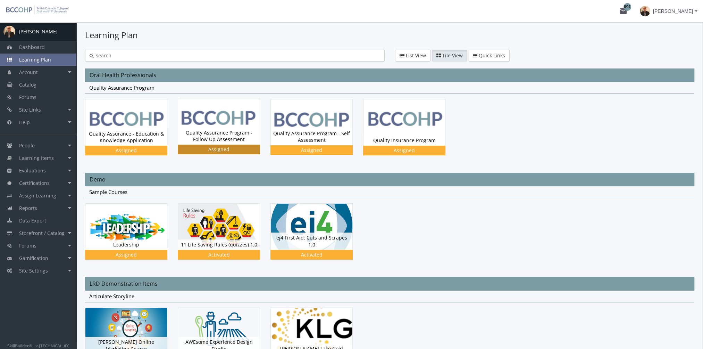
click at [219, 112] on img at bounding box center [219, 121] width 82 height 46
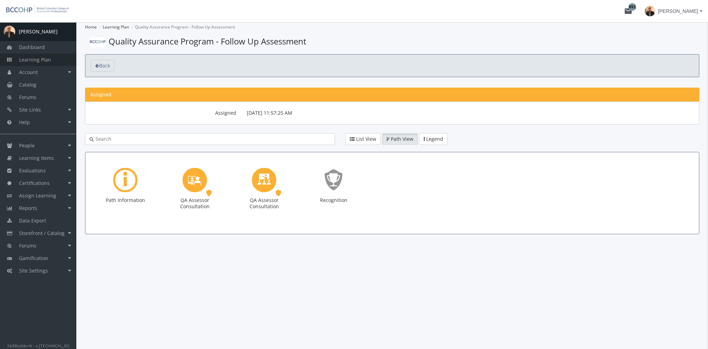
click at [47, 58] on span "Learning Plan" at bounding box center [35, 59] width 32 height 7
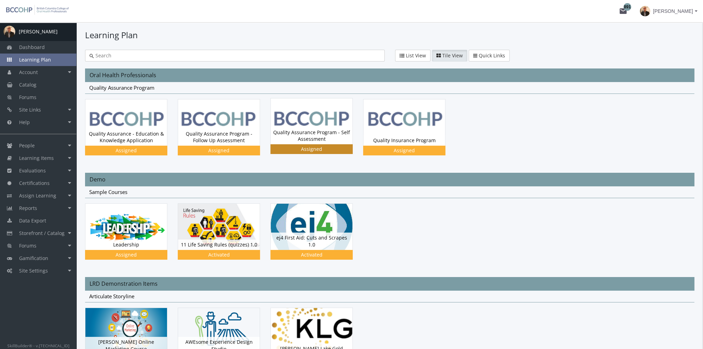
click at [300, 119] on img at bounding box center [312, 121] width 82 height 46
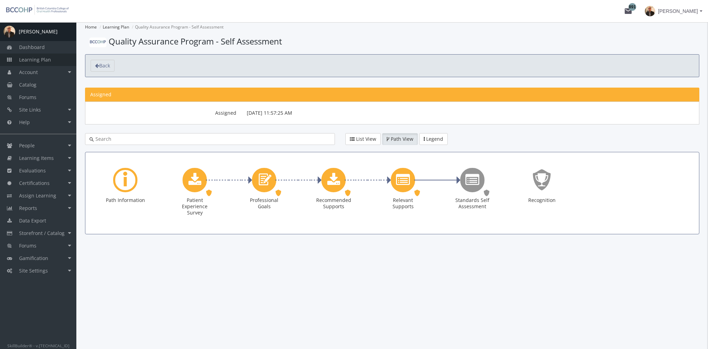
click at [40, 61] on span "Learning Plan" at bounding box center [35, 59] width 32 height 7
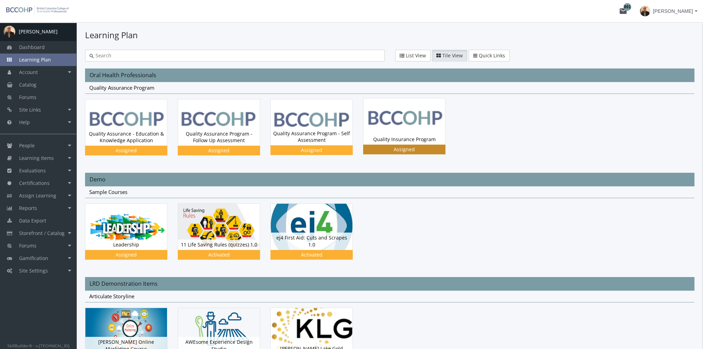
click at [417, 133] on img at bounding box center [405, 121] width 82 height 46
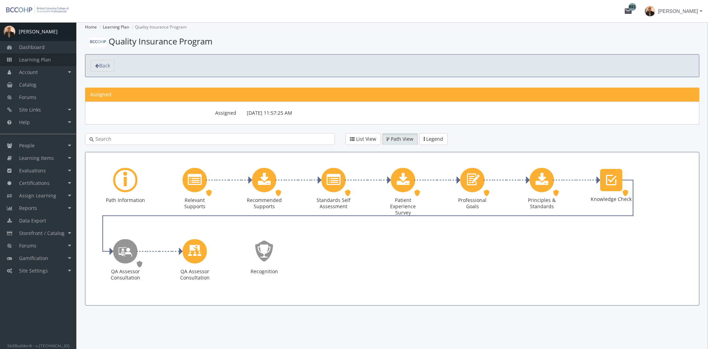
click at [32, 58] on span "Learning Plan" at bounding box center [35, 59] width 32 height 7
